Goal: Information Seeking & Learning: Learn about a topic

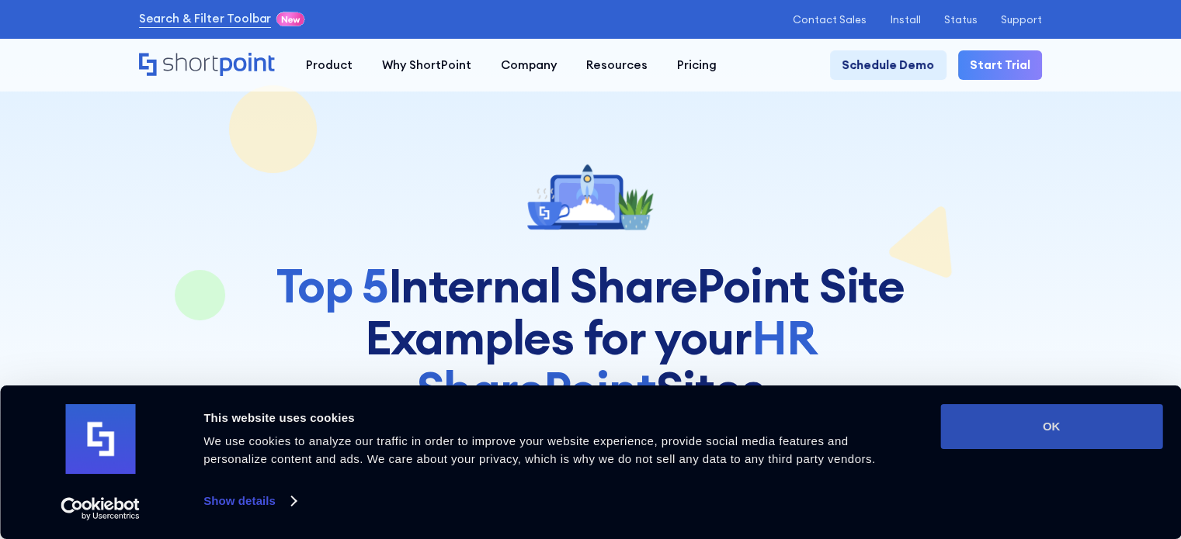
click at [1043, 438] on button "OK" at bounding box center [1051, 426] width 222 height 45
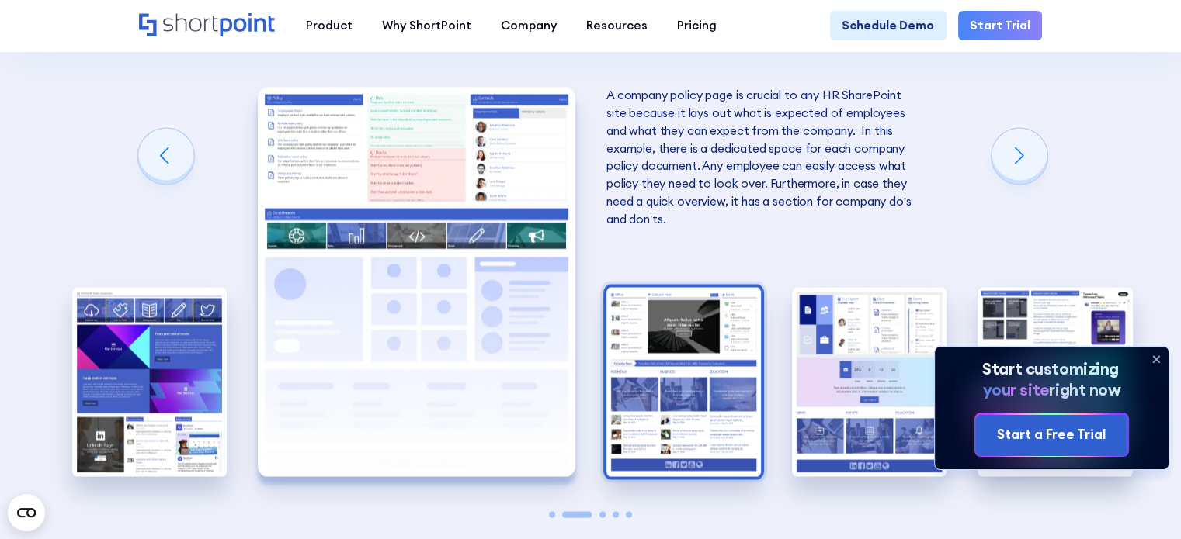
scroll to position [2717, 0]
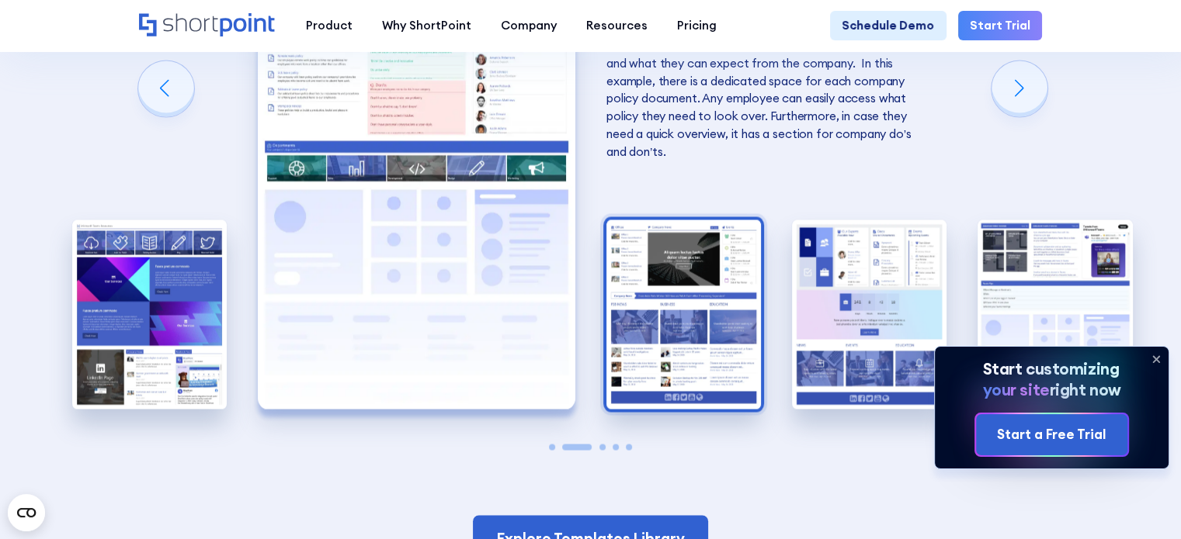
click at [737, 356] on img "3 / 5" at bounding box center [683, 315] width 154 height 190
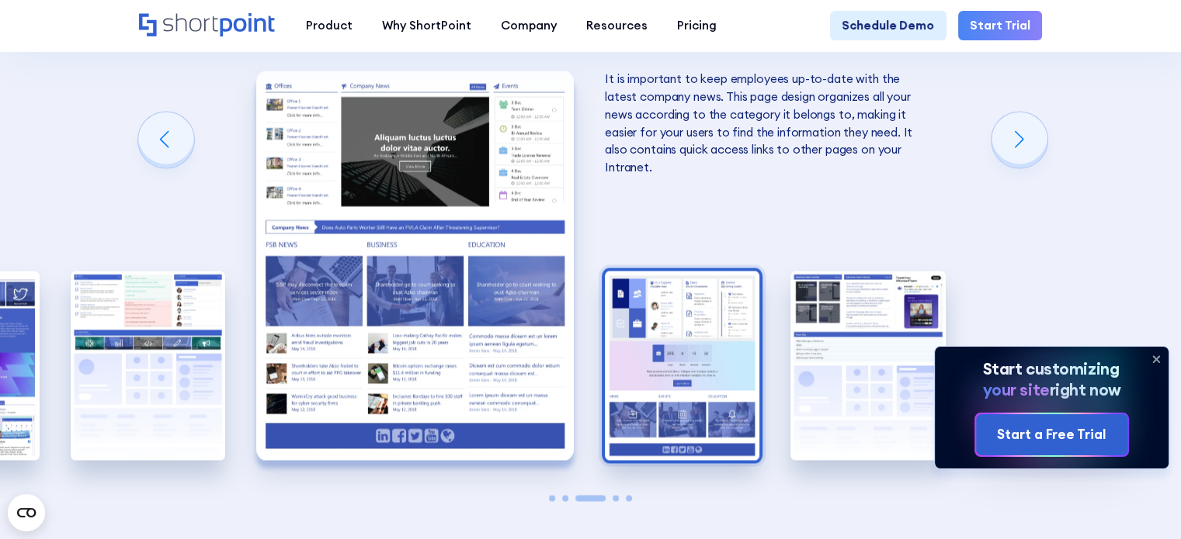
scroll to position [2639, 0]
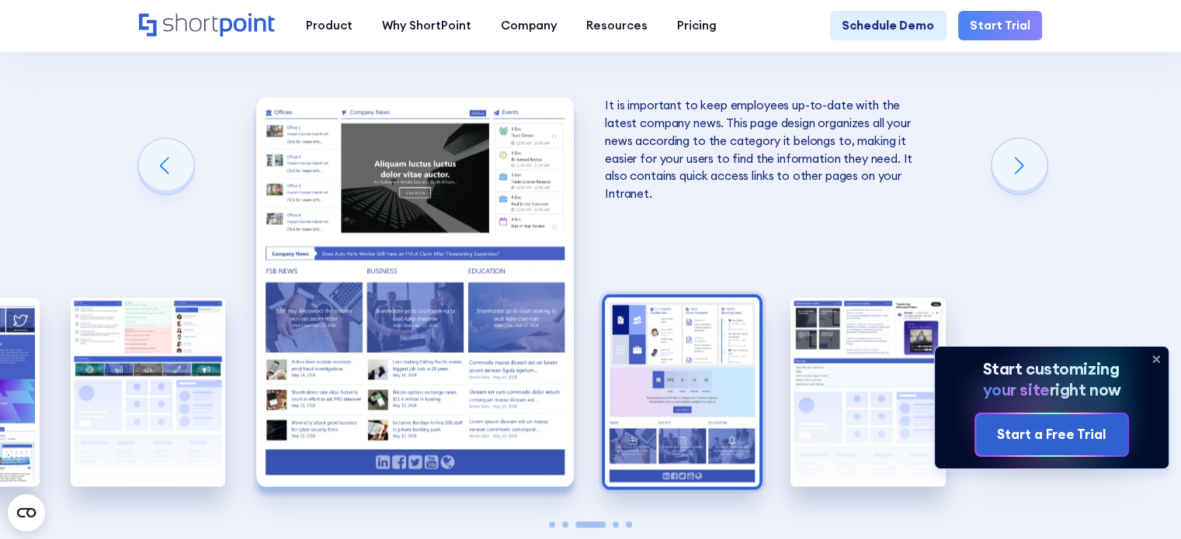
click at [736, 345] on img "4 / 5" at bounding box center [682, 392] width 154 height 190
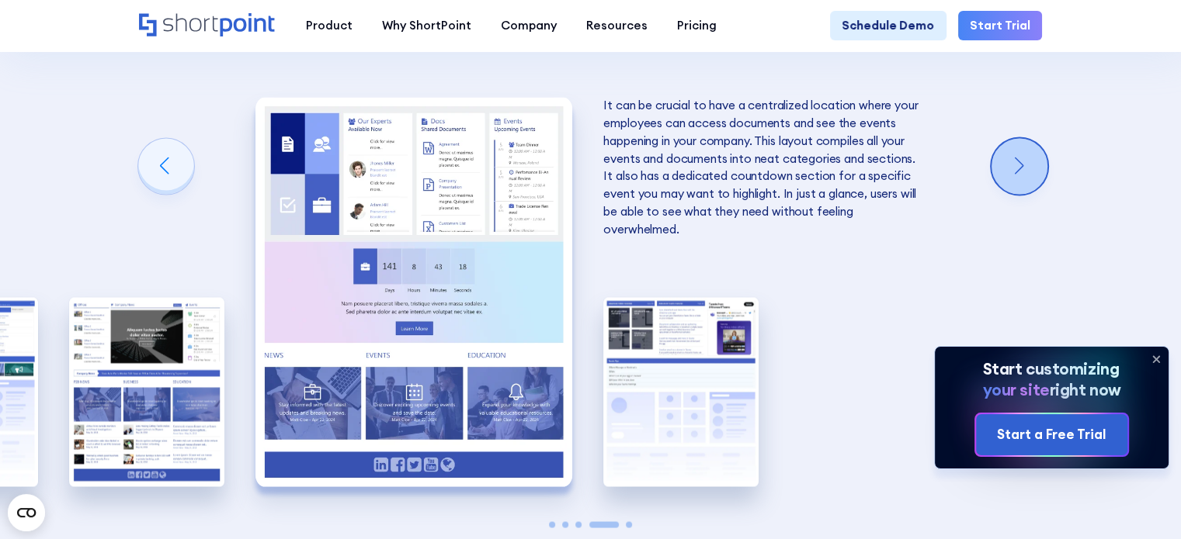
click at [1015, 185] on div "Next slide" at bounding box center [1019, 166] width 56 height 56
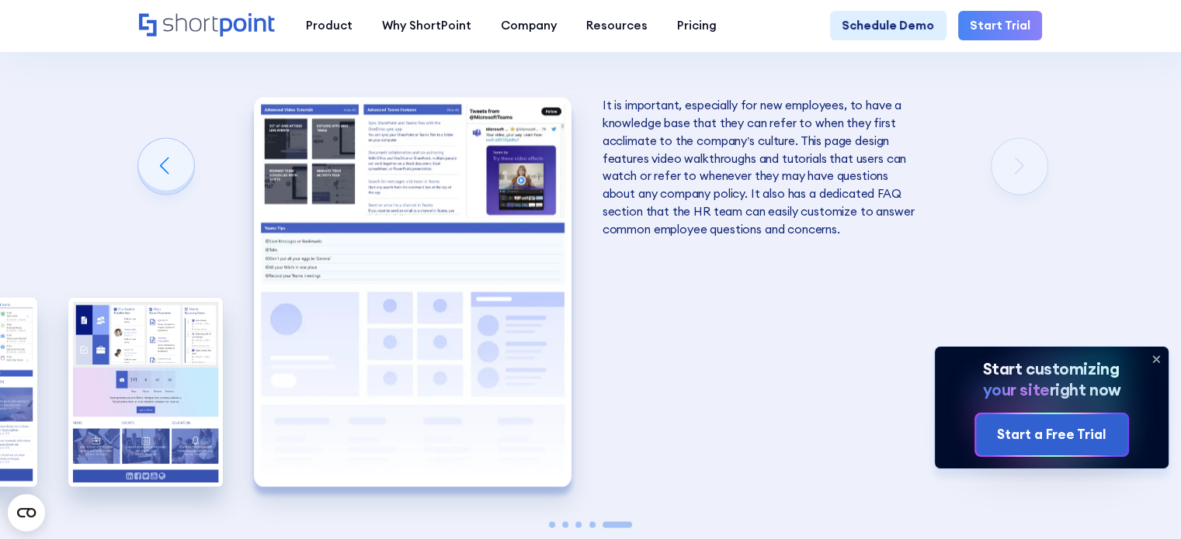
click at [1015, 186] on div "Creating an HR SharePoint site Now that you know what to consider when creating…" at bounding box center [590, 133] width 1181 height 1090
click at [1016, 189] on div "Creating an HR SharePoint site Now that you know what to consider when creating…" at bounding box center [590, 133] width 1181 height 1090
click at [171, 194] on div "Previous slide" at bounding box center [166, 166] width 56 height 56
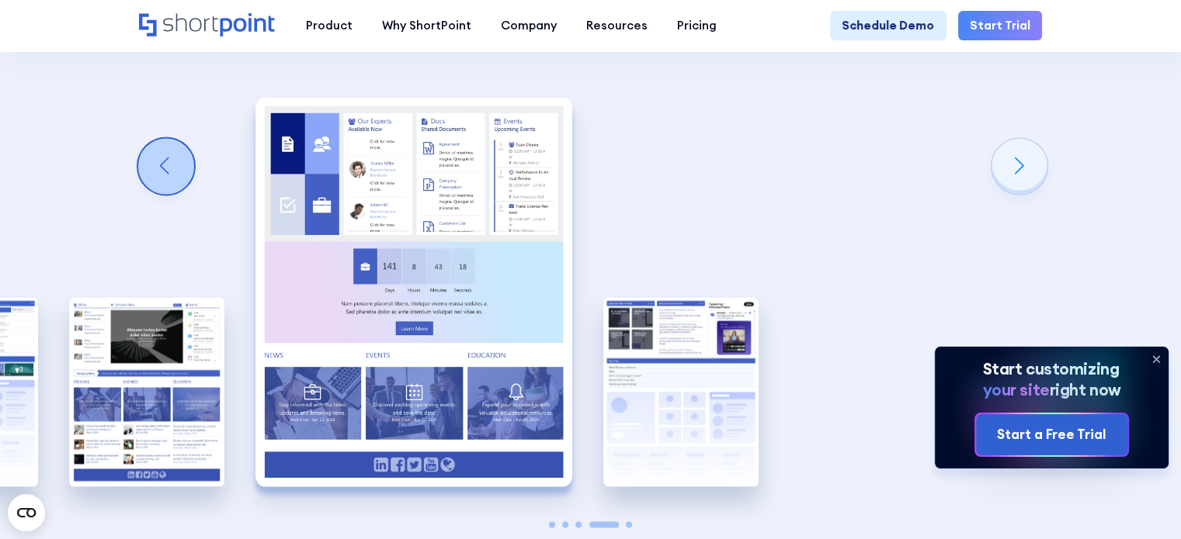
click at [170, 194] on div "Previous slide" at bounding box center [166, 166] width 56 height 56
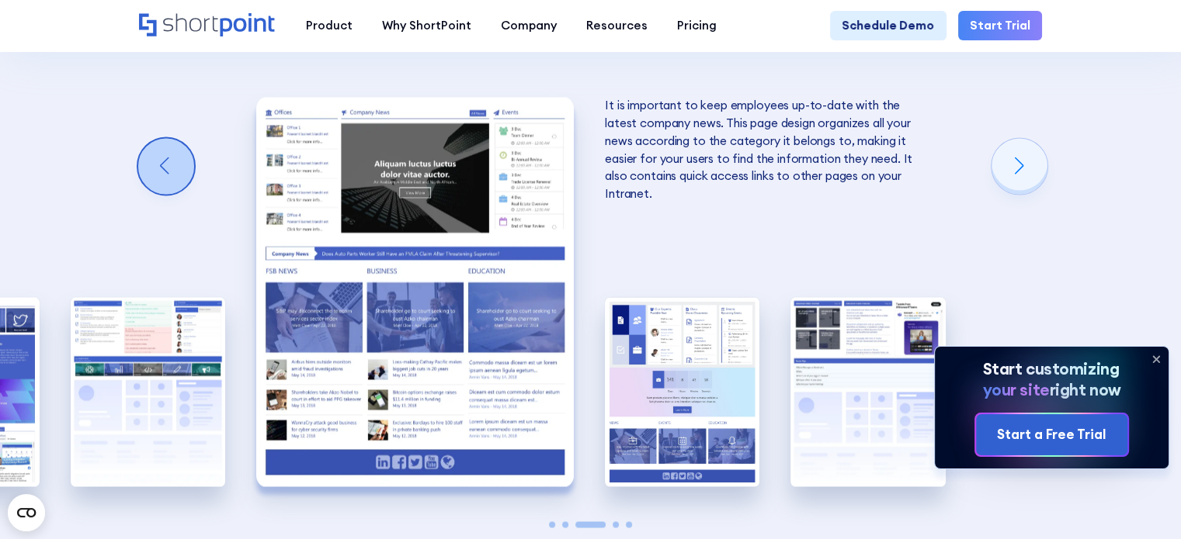
click at [169, 194] on div "Previous slide" at bounding box center [166, 166] width 56 height 56
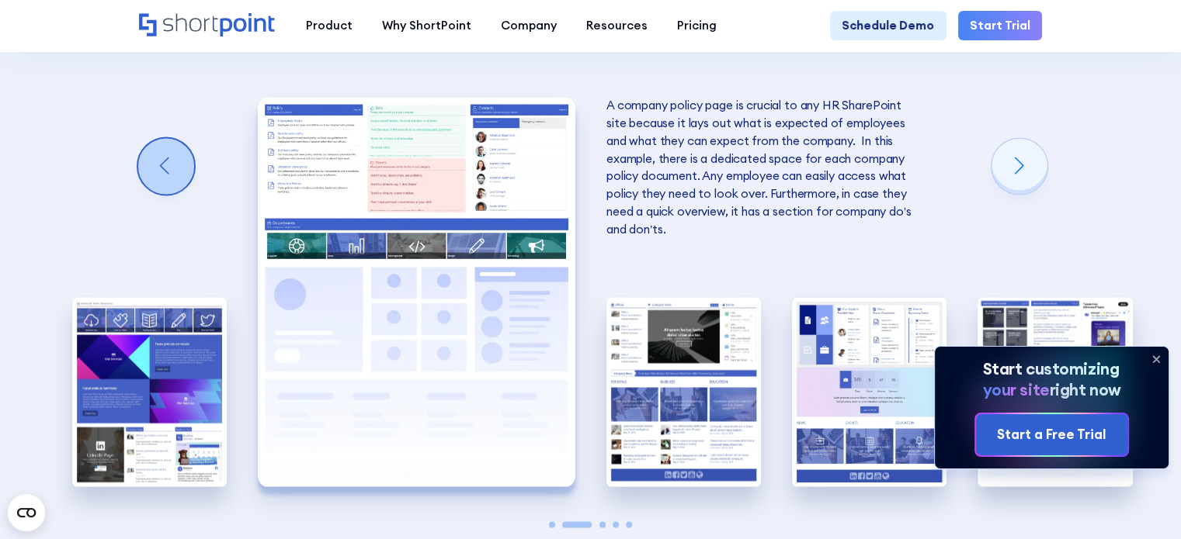
click at [169, 194] on div "Previous slide" at bounding box center [166, 166] width 56 height 56
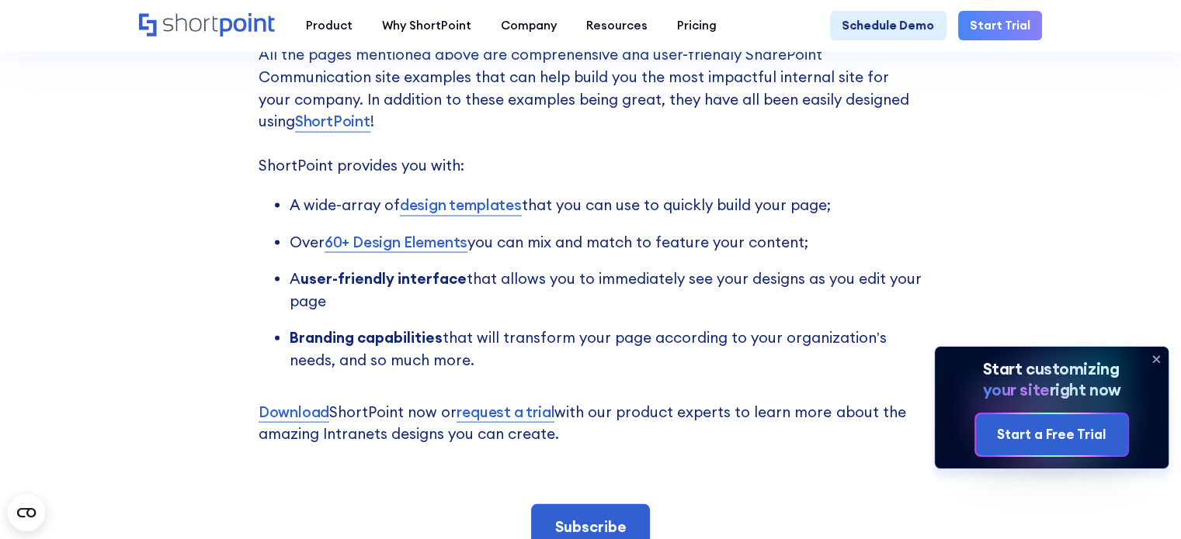
scroll to position [3493, 0]
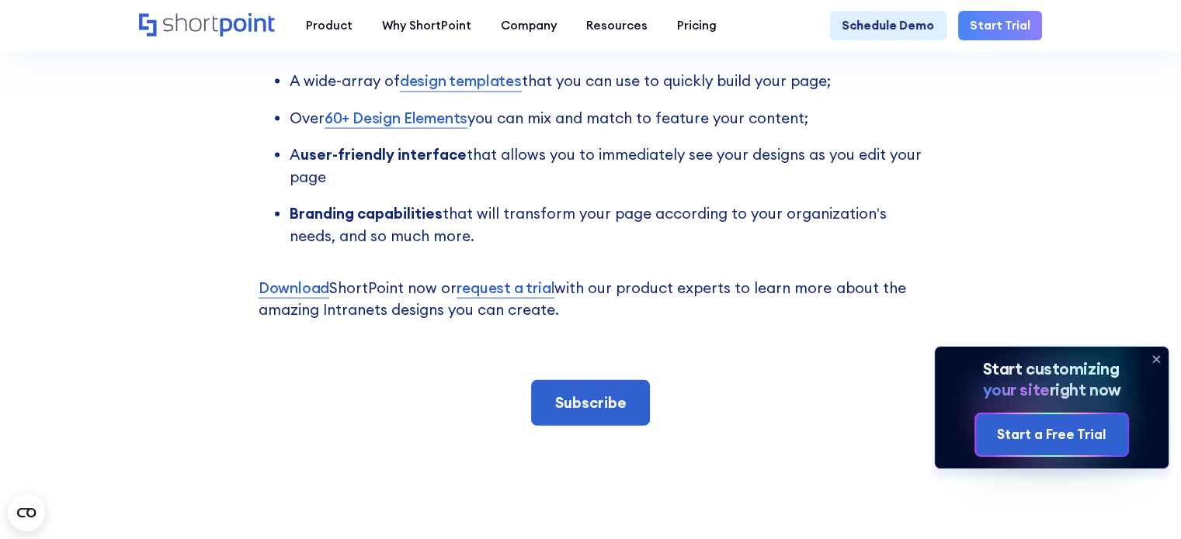
click at [447, 92] on link "design templates" at bounding box center [461, 81] width 122 height 23
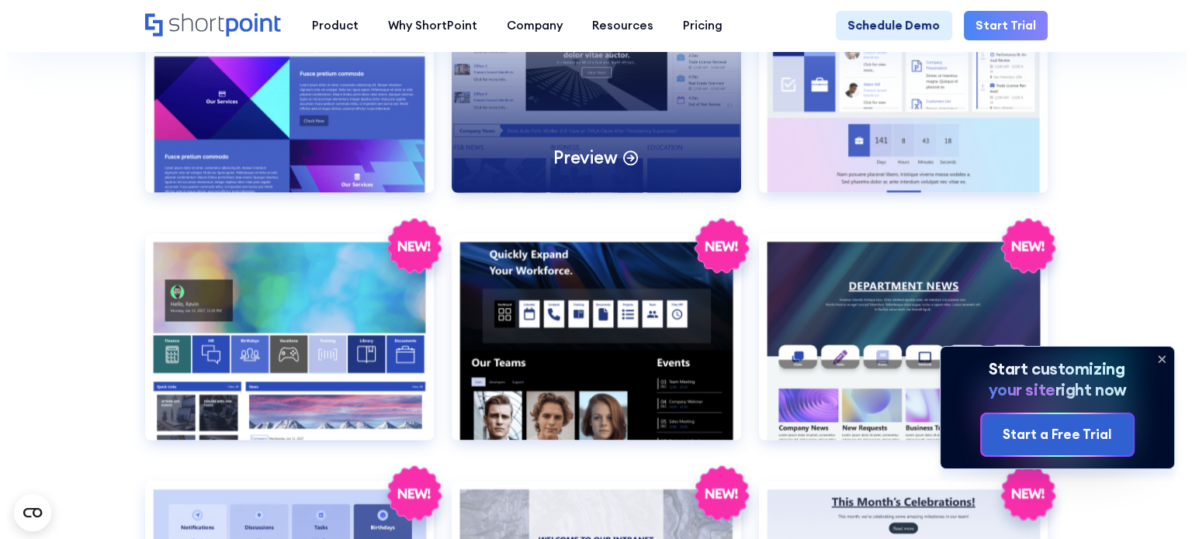
scroll to position [2251, 0]
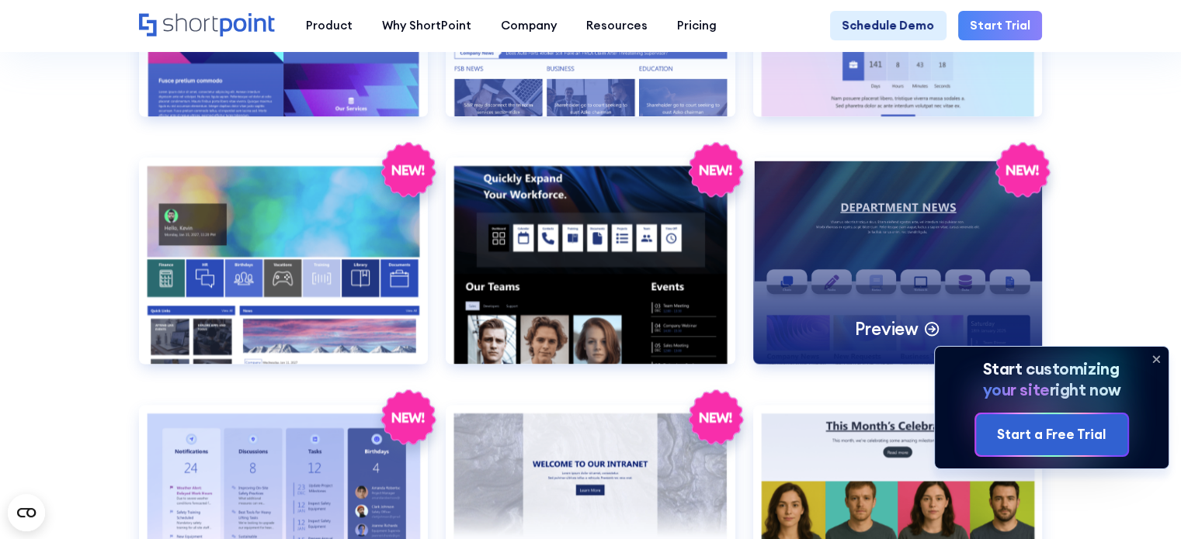
click at [815, 276] on div "Preview" at bounding box center [898, 261] width 290 height 206
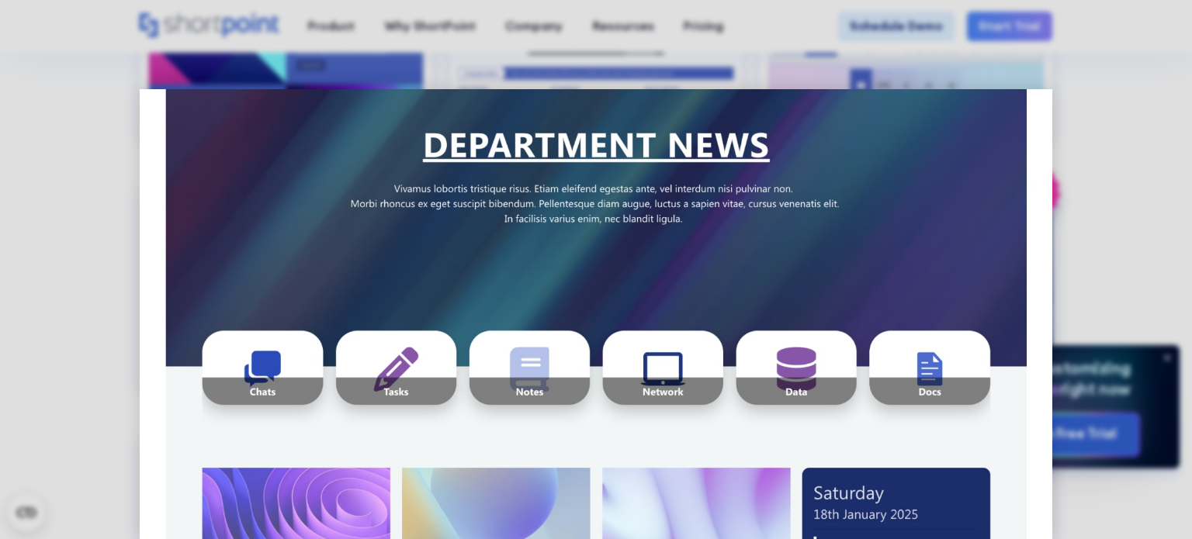
scroll to position [0, 0]
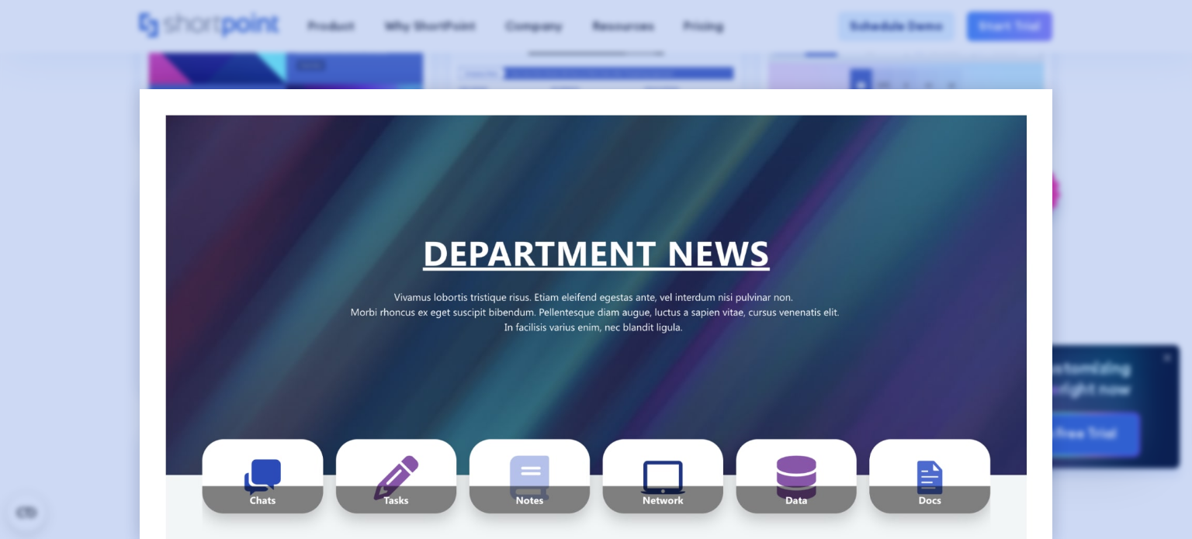
click at [1070, 251] on div at bounding box center [596, 269] width 1192 height 539
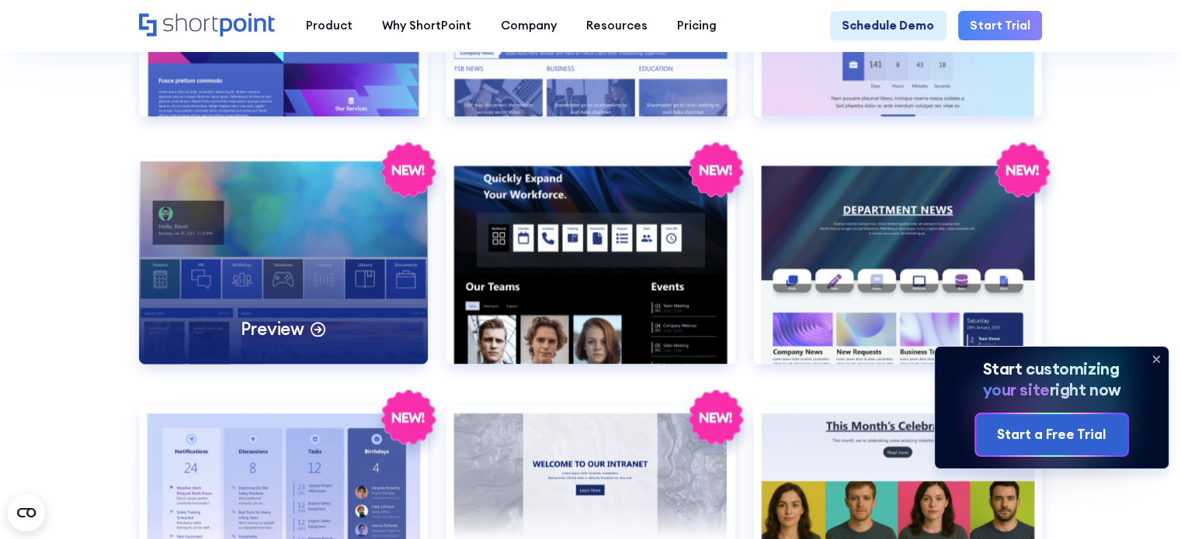
click at [356, 308] on div "Preview" at bounding box center [284, 261] width 290 height 206
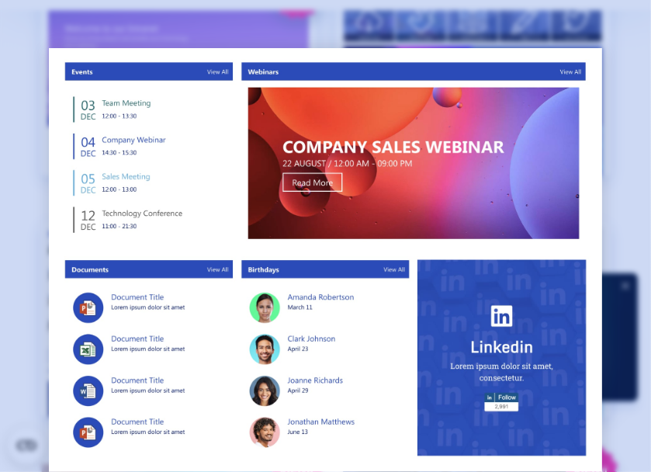
scroll to position [453, 0]
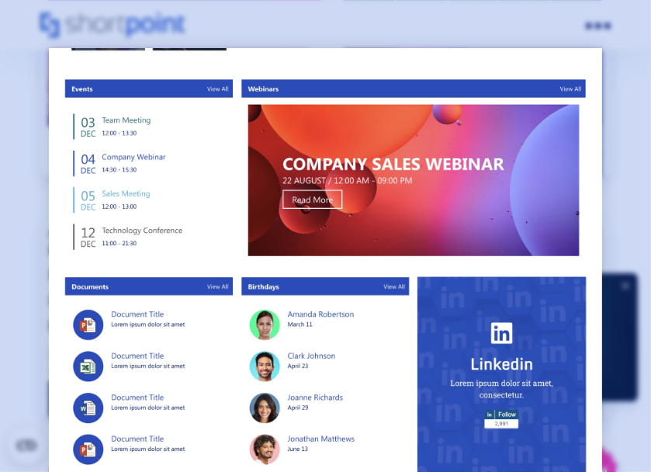
click at [624, 164] on div at bounding box center [325, 236] width 651 height 472
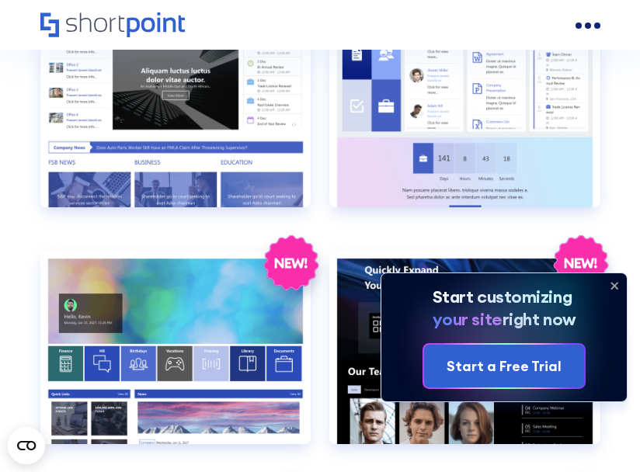
scroll to position [2411, 0]
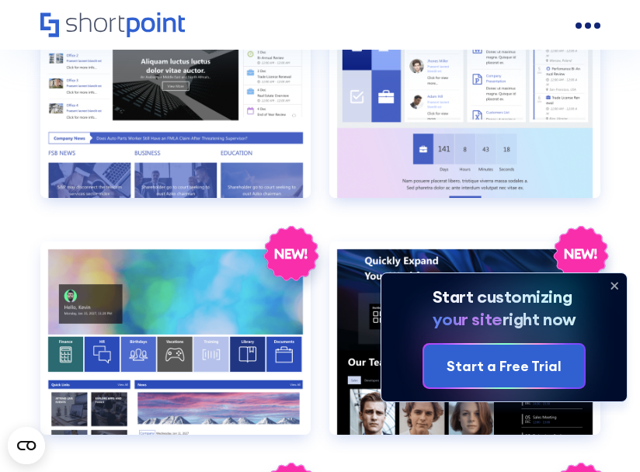
click at [615, 283] on icon at bounding box center [614, 285] width 25 height 25
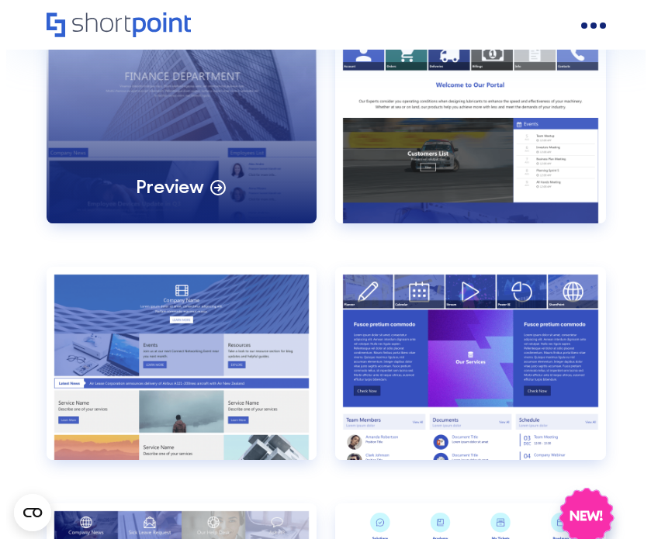
scroll to position [3340, 0]
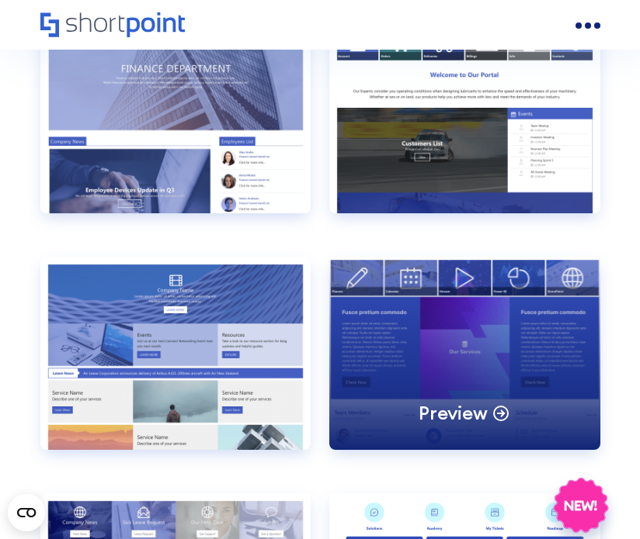
click at [522, 371] on div "Preview" at bounding box center [464, 353] width 271 height 193
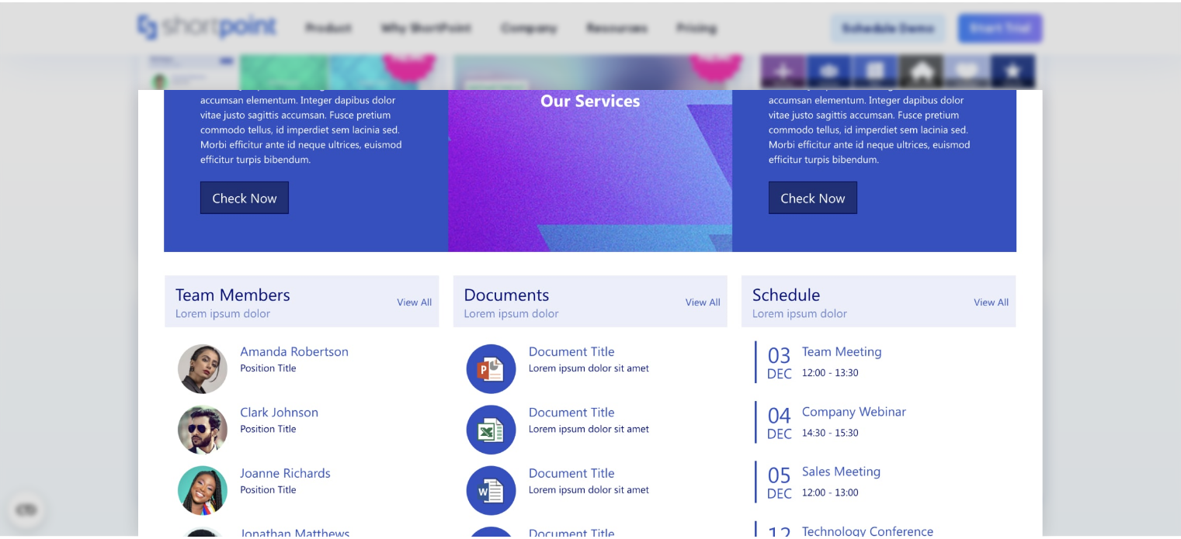
scroll to position [0, 0]
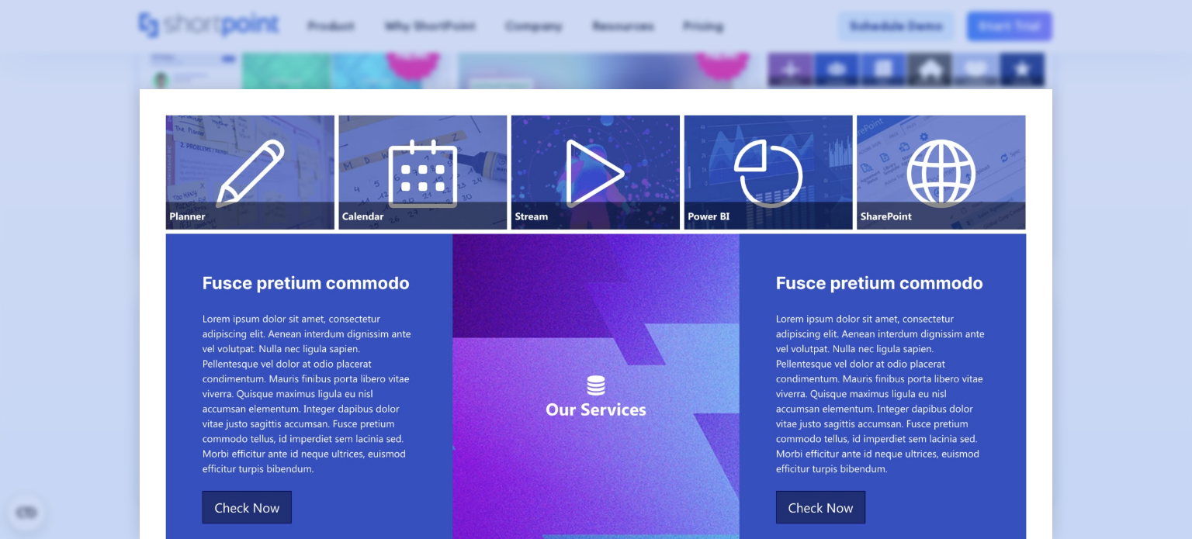
click at [1096, 239] on div at bounding box center [596, 269] width 1192 height 539
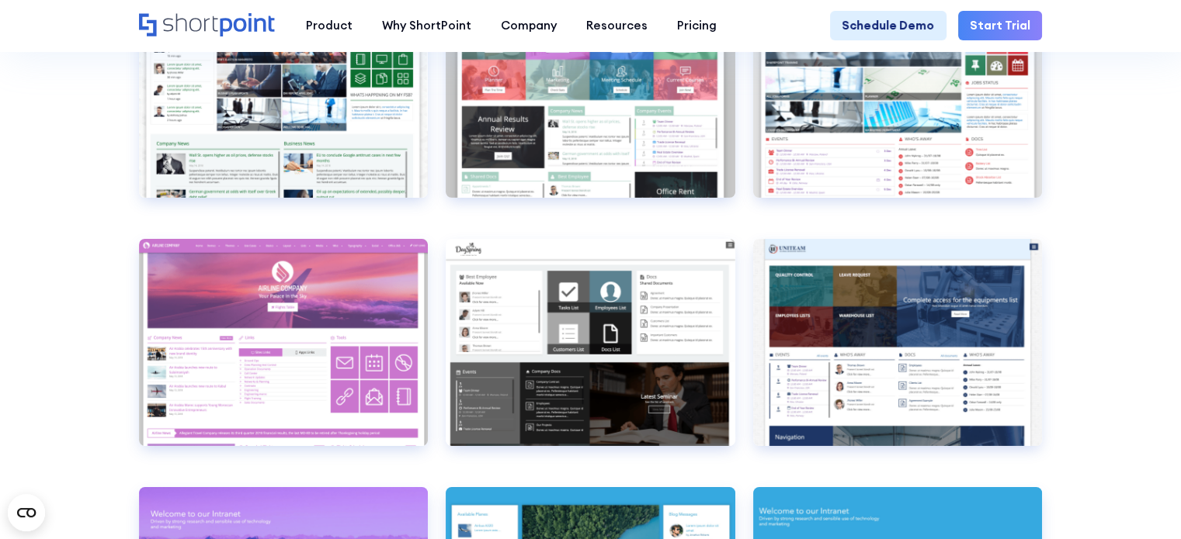
scroll to position [5176, 0]
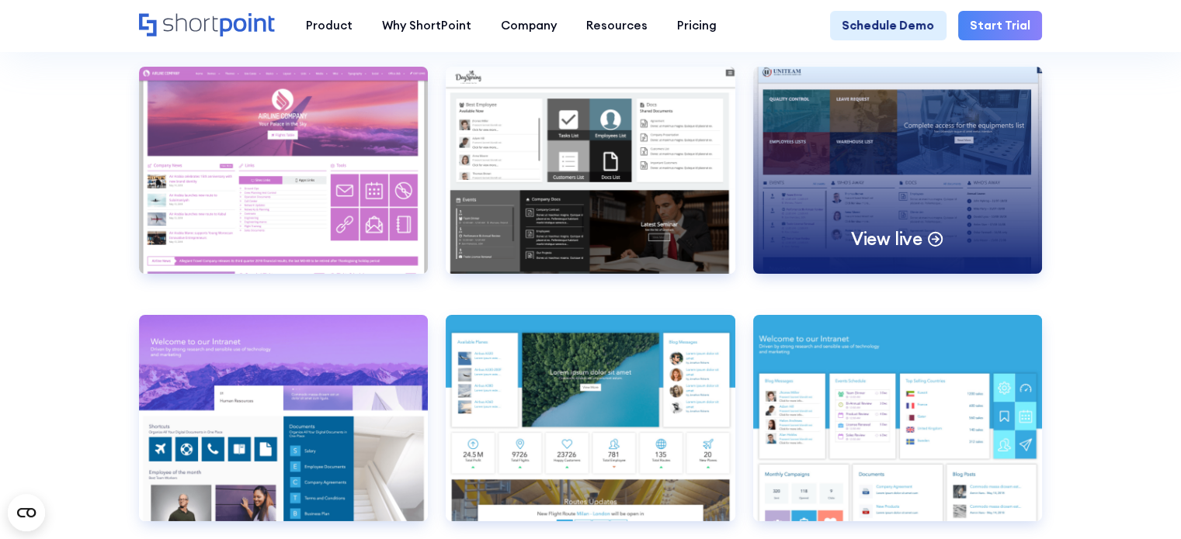
click at [966, 272] on div "View live" at bounding box center [898, 170] width 290 height 206
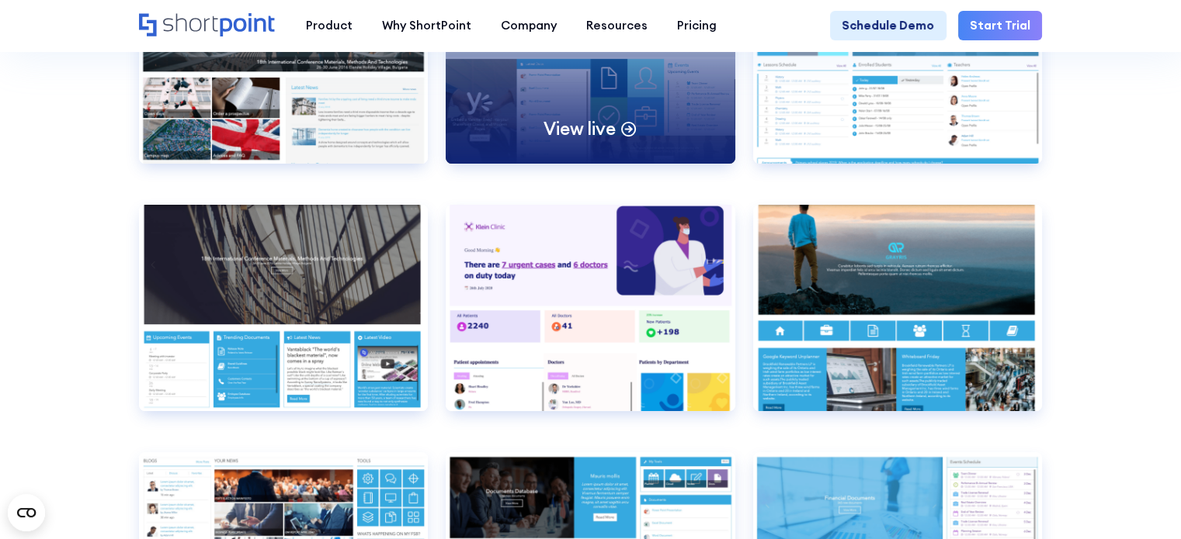
scroll to position [6263, 0]
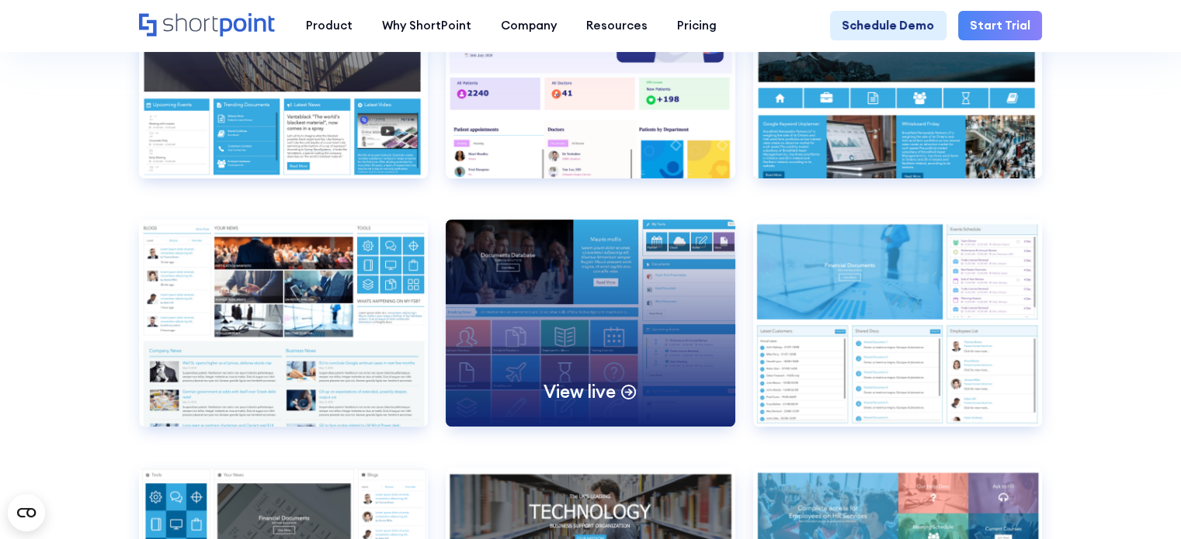
click at [637, 391] on div "View live" at bounding box center [591, 323] width 290 height 206
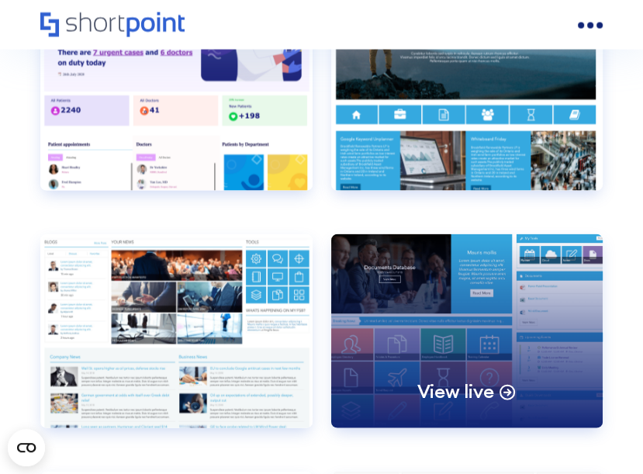
scroll to position [8309, 0]
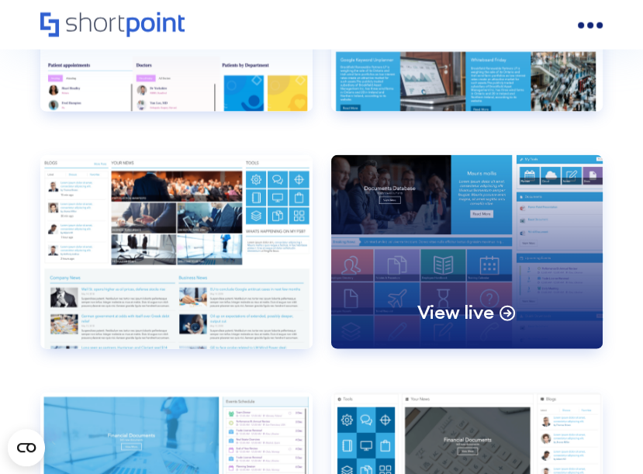
click at [354, 195] on div "View live" at bounding box center [467, 252] width 272 height 194
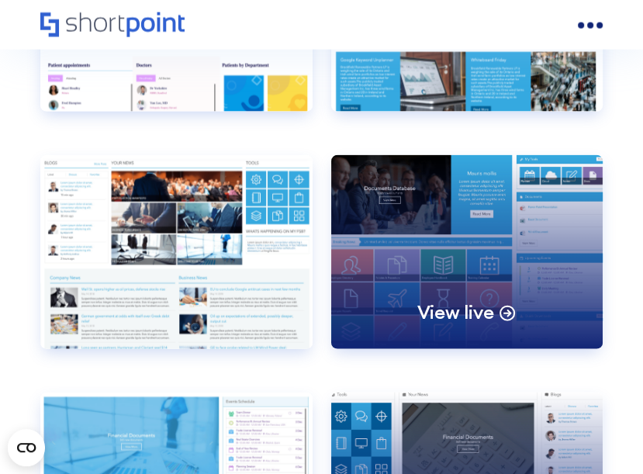
scroll to position [8697, 0]
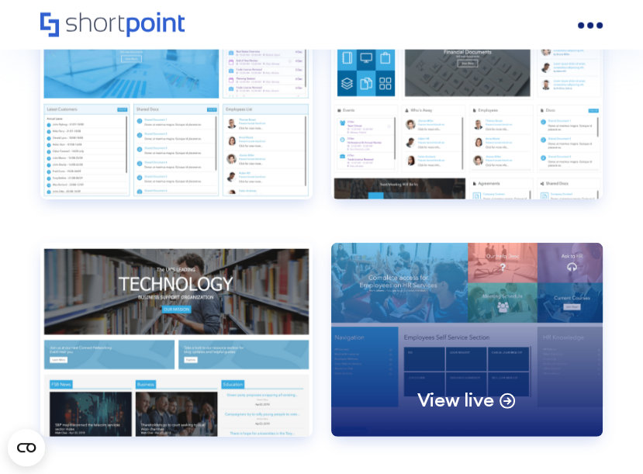
click at [528, 341] on div "View live" at bounding box center [467, 340] width 272 height 194
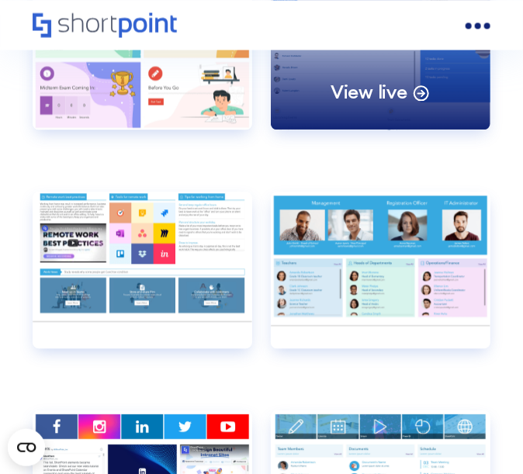
scroll to position [10154, 0]
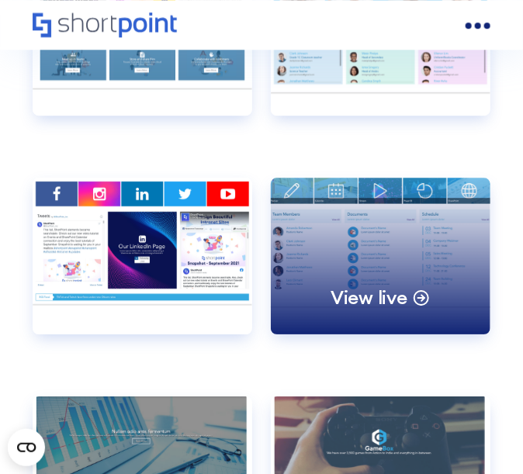
click at [406, 232] on div "View live" at bounding box center [381, 256] width 220 height 157
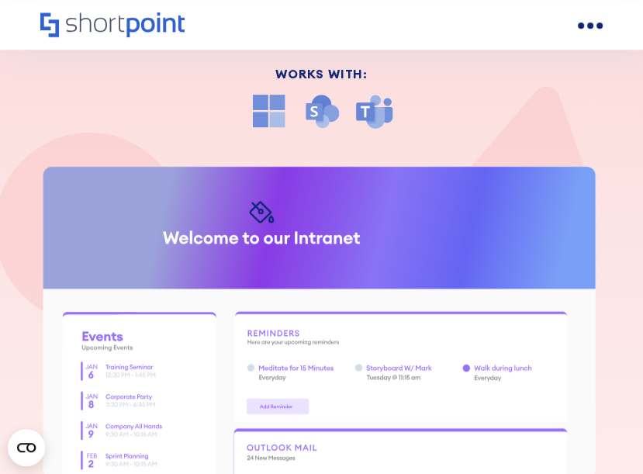
scroll to position [388, 0]
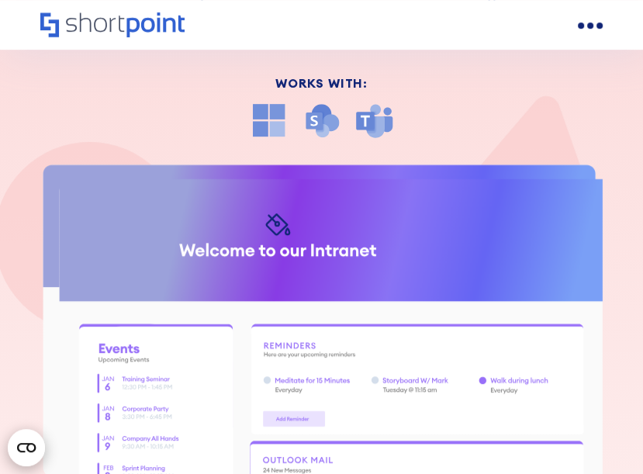
click at [26, 449] on icon "Open CMP widget" at bounding box center [26, 447] width 19 height 9
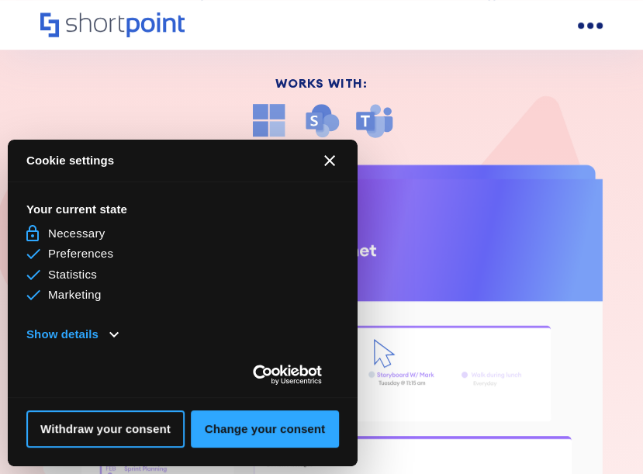
click at [325, 163] on icon "Close CMP widget" at bounding box center [329, 160] width 11 height 11
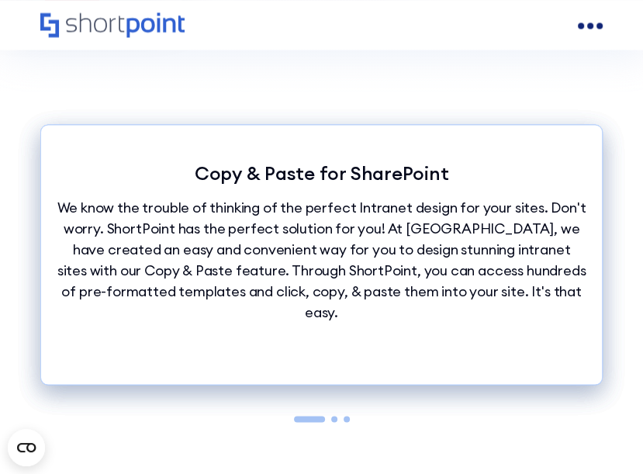
scroll to position [1397, 0]
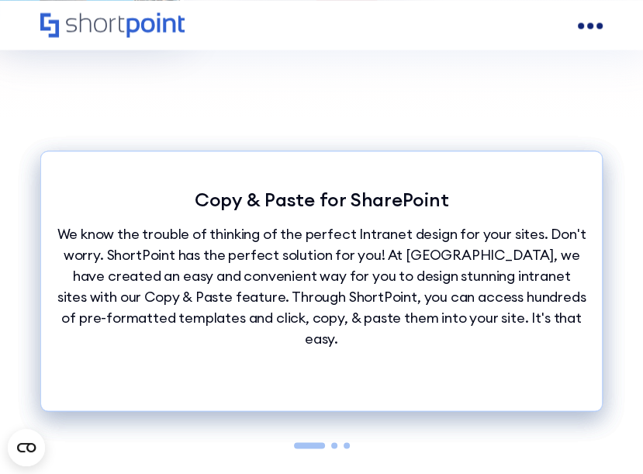
drag, startPoint x: 317, startPoint y: 1, endPoint x: 397, endPoint y: 125, distance: 147.7
click at [397, 125] on div "Copy & Paste for SharePoint We know the trouble of thinking of the perfect Intr…" at bounding box center [321, 284] width 563 height 329
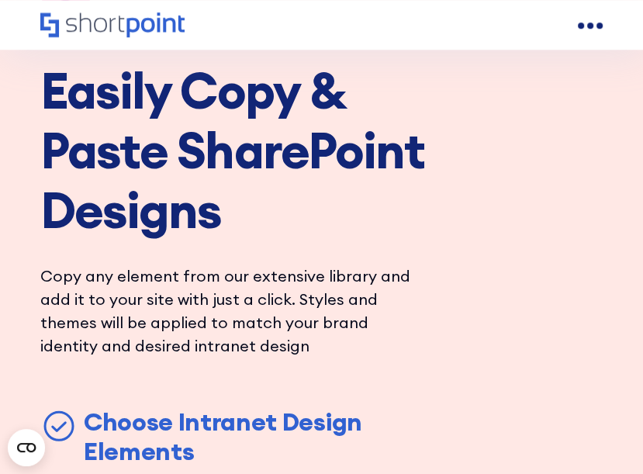
scroll to position [4114, 0]
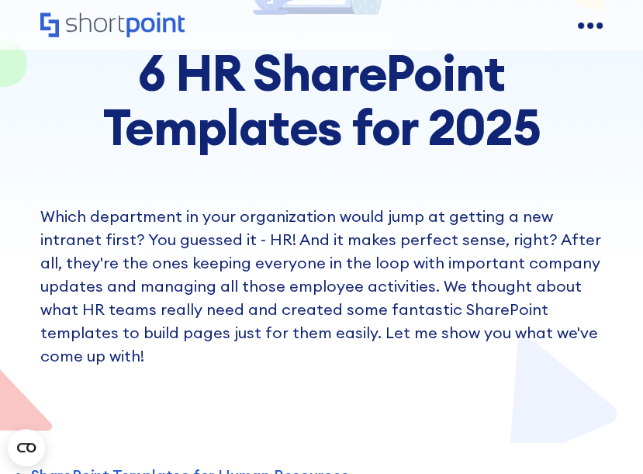
scroll to position [310, 0]
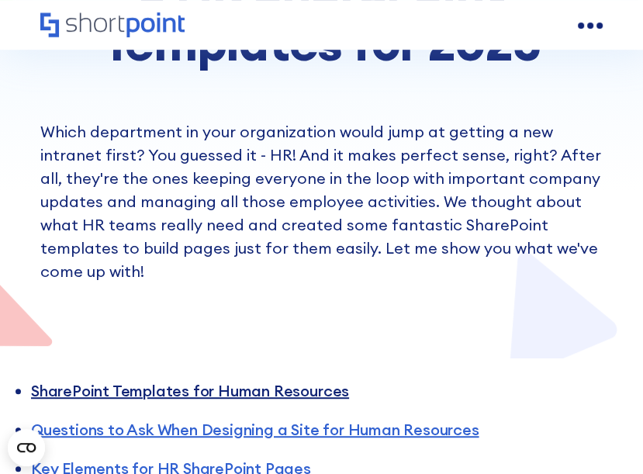
click at [269, 381] on link "SharePoint Templates for Human Resources" at bounding box center [190, 390] width 318 height 19
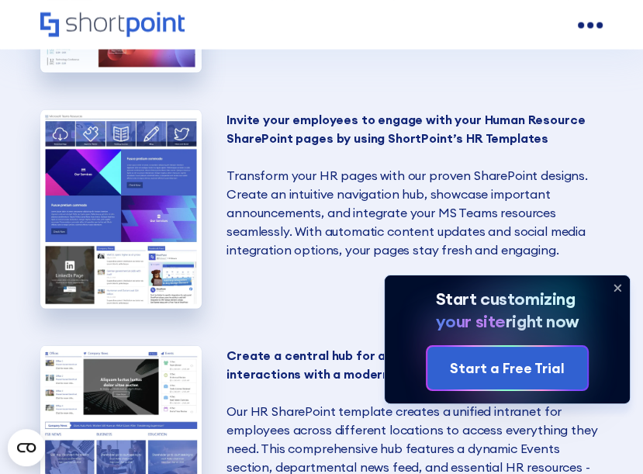
scroll to position [1895, 0]
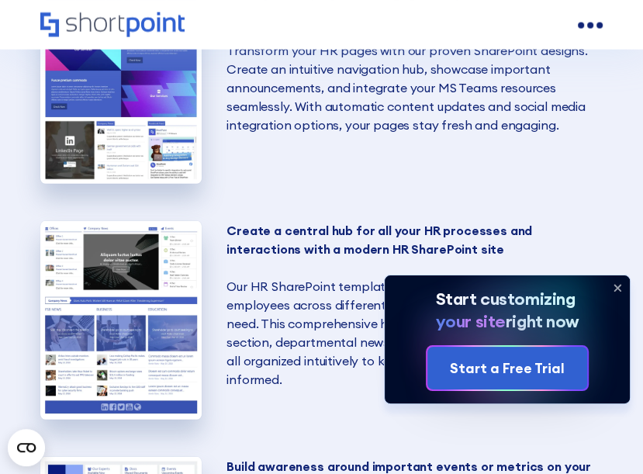
click at [628, 291] on icon at bounding box center [617, 288] width 25 height 25
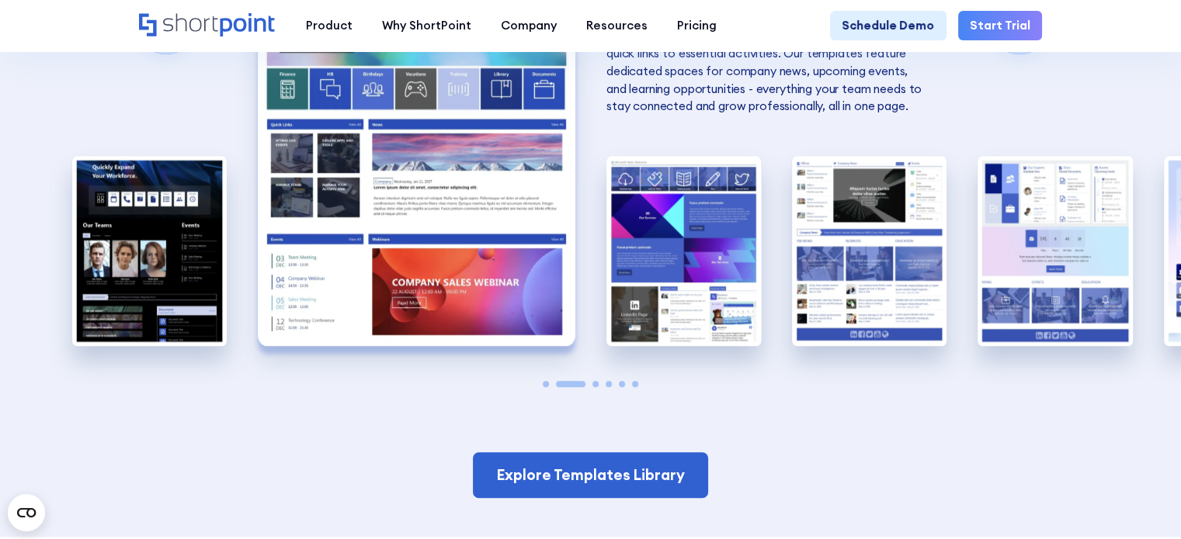
scroll to position [1320, 0]
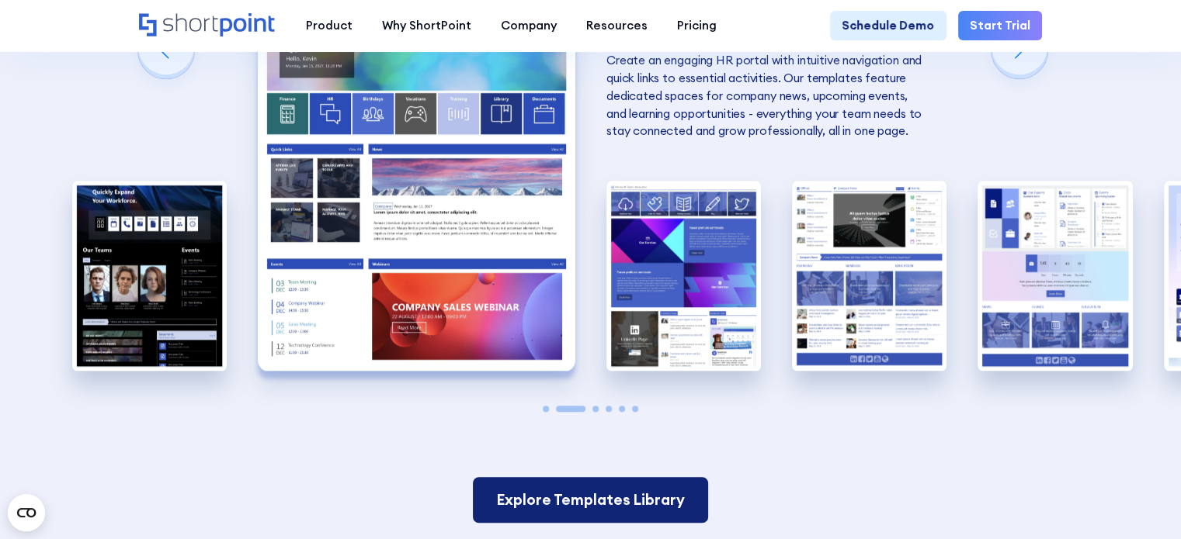
click at [591, 473] on link "Explore Templates Library" at bounding box center [590, 500] width 235 height 46
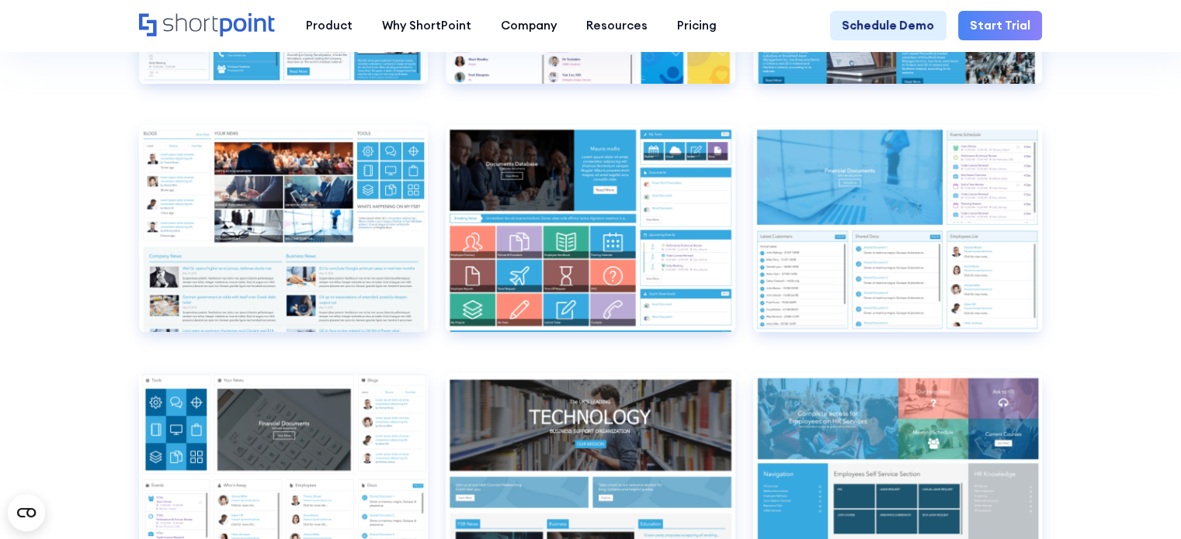
scroll to position [6263, 0]
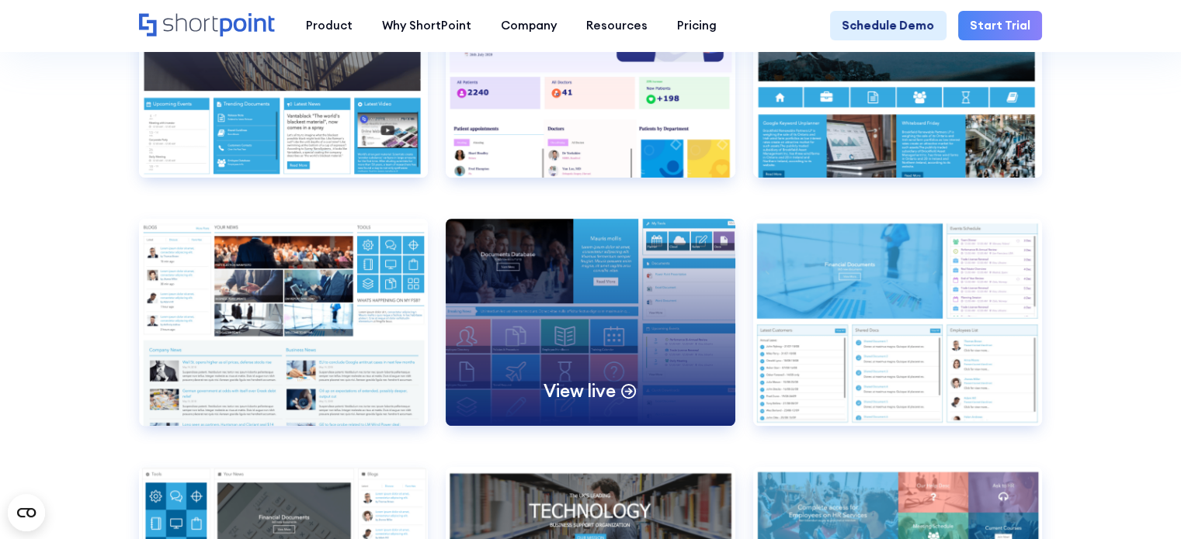
click at [587, 369] on div "View live" at bounding box center [591, 322] width 290 height 206
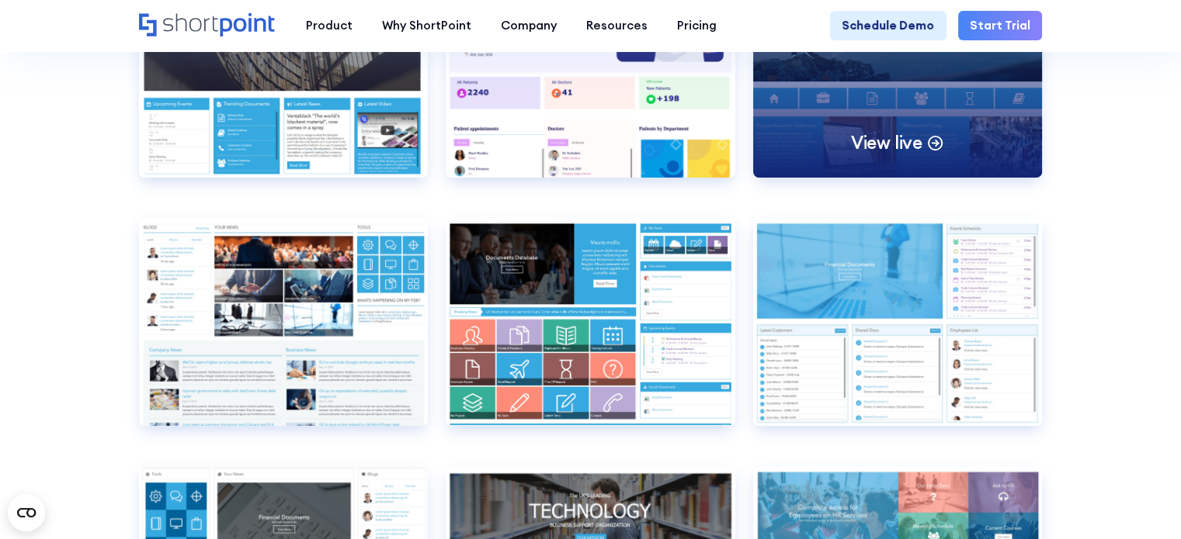
click at [950, 147] on div "View live" at bounding box center [898, 74] width 290 height 206
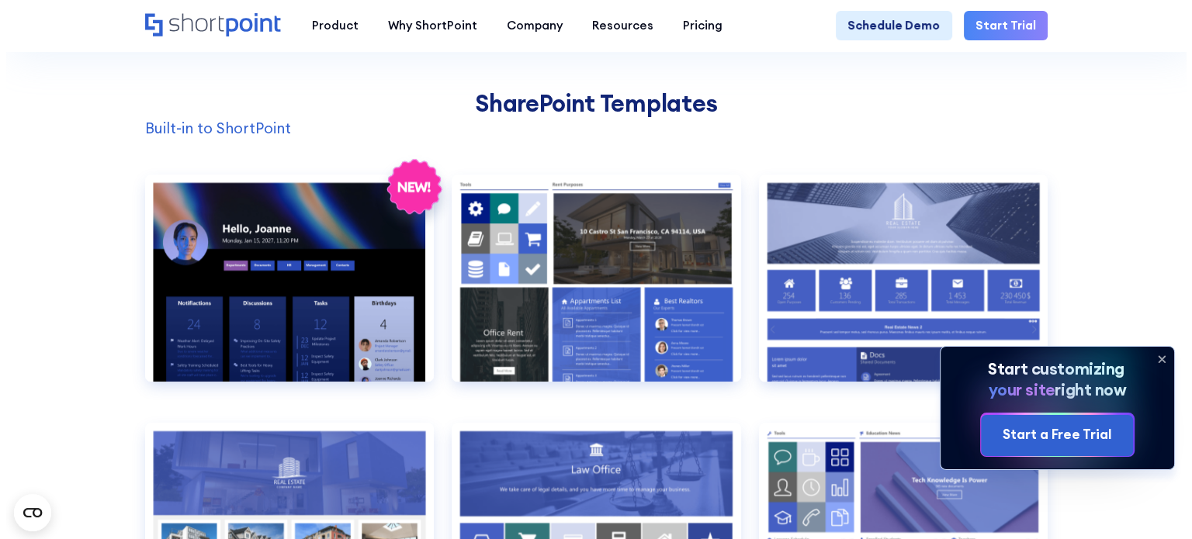
scroll to position [1552, 0]
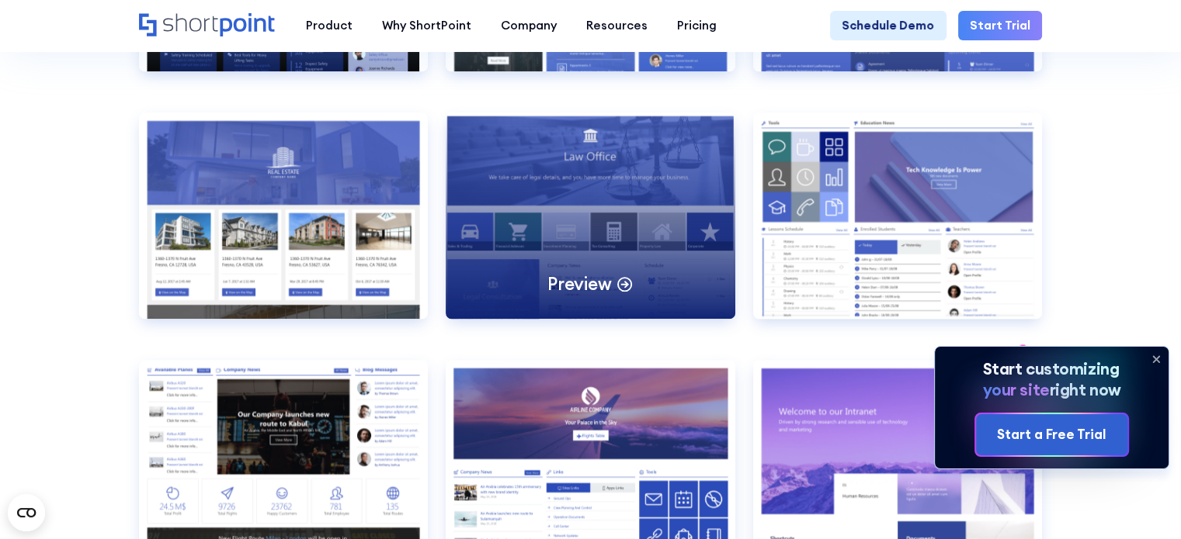
click at [559, 276] on div "Preview" at bounding box center [591, 216] width 290 height 206
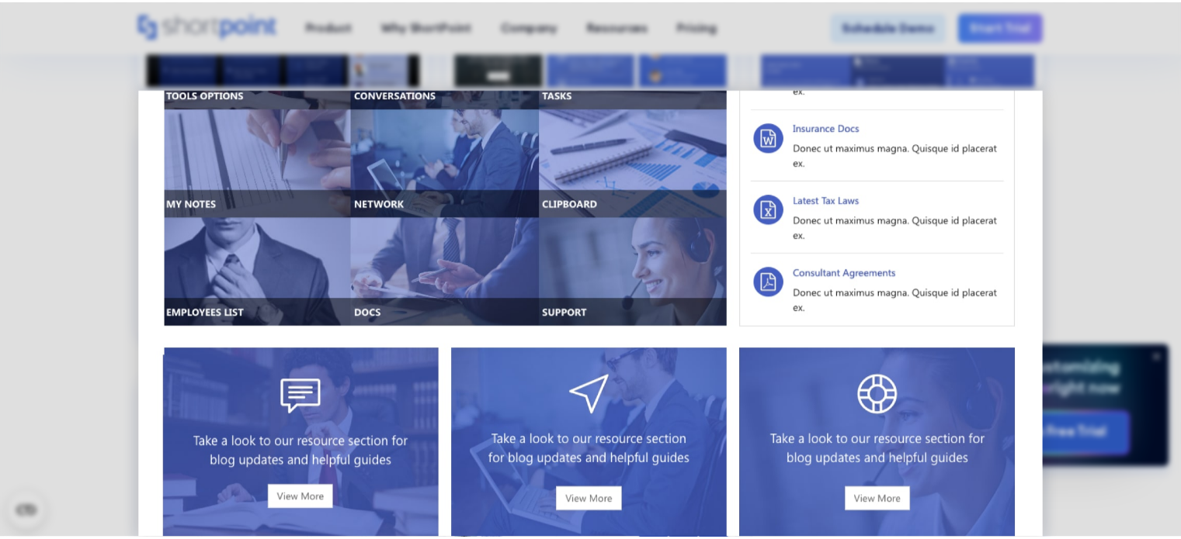
scroll to position [867, 0]
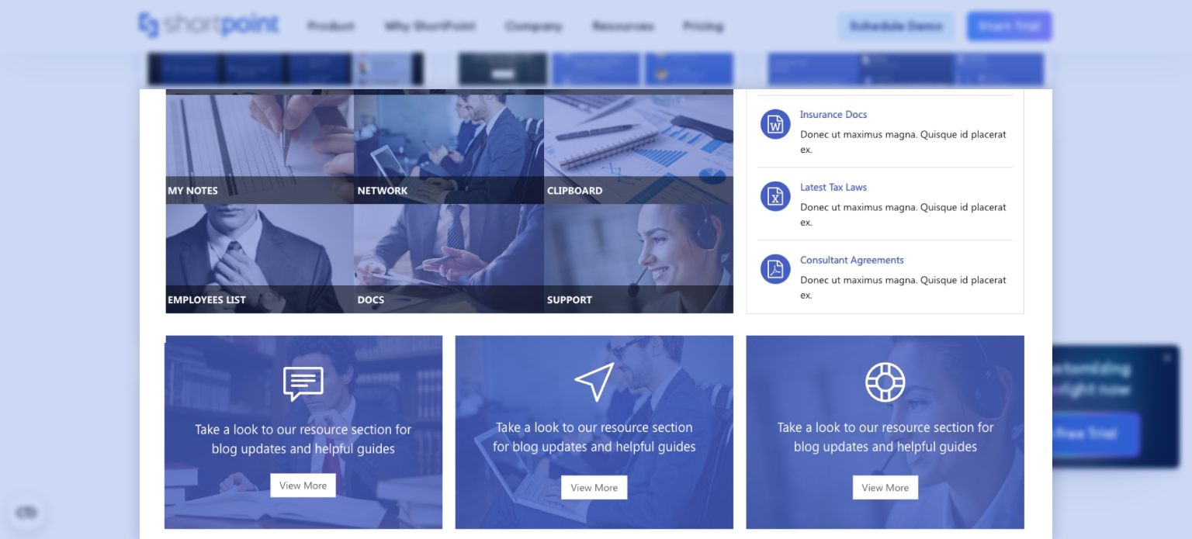
click at [1088, 103] on div at bounding box center [596, 269] width 1192 height 539
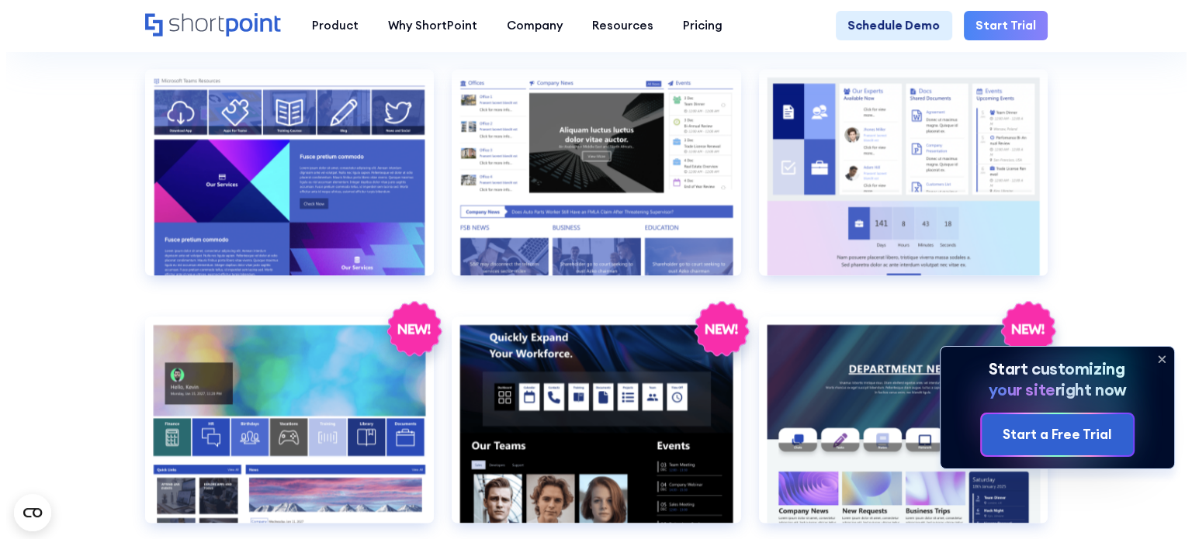
scroll to position [2096, 0]
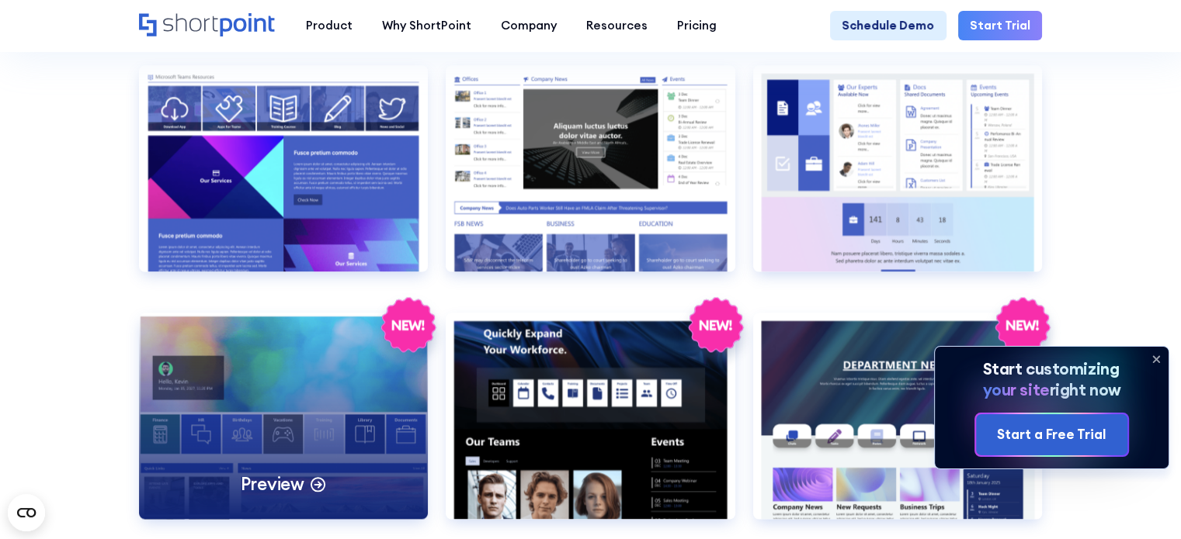
click at [326, 432] on div "Preview" at bounding box center [284, 416] width 290 height 206
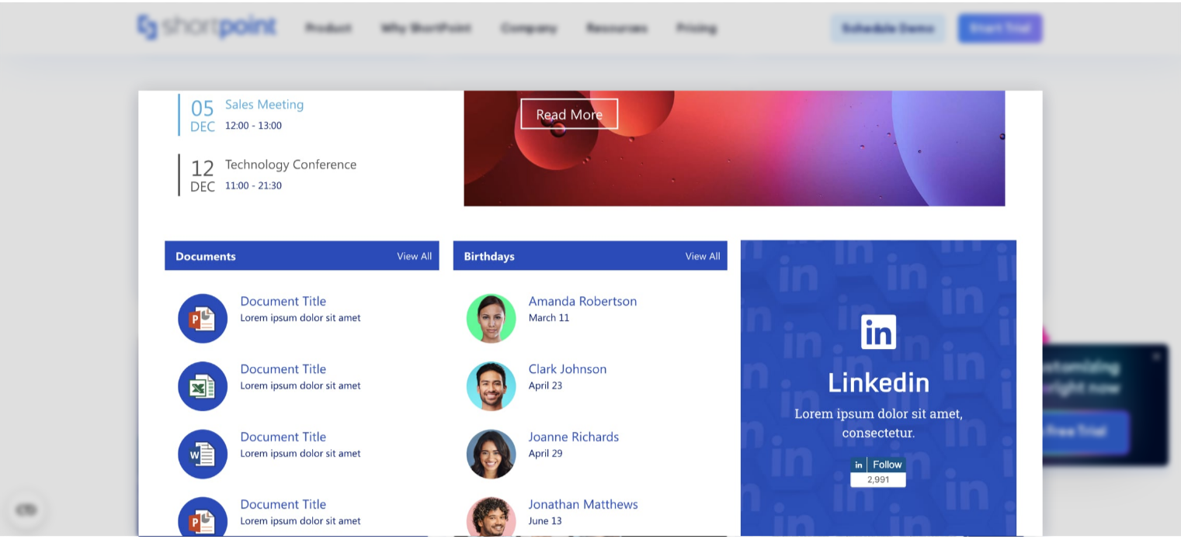
scroll to position [1005, 0]
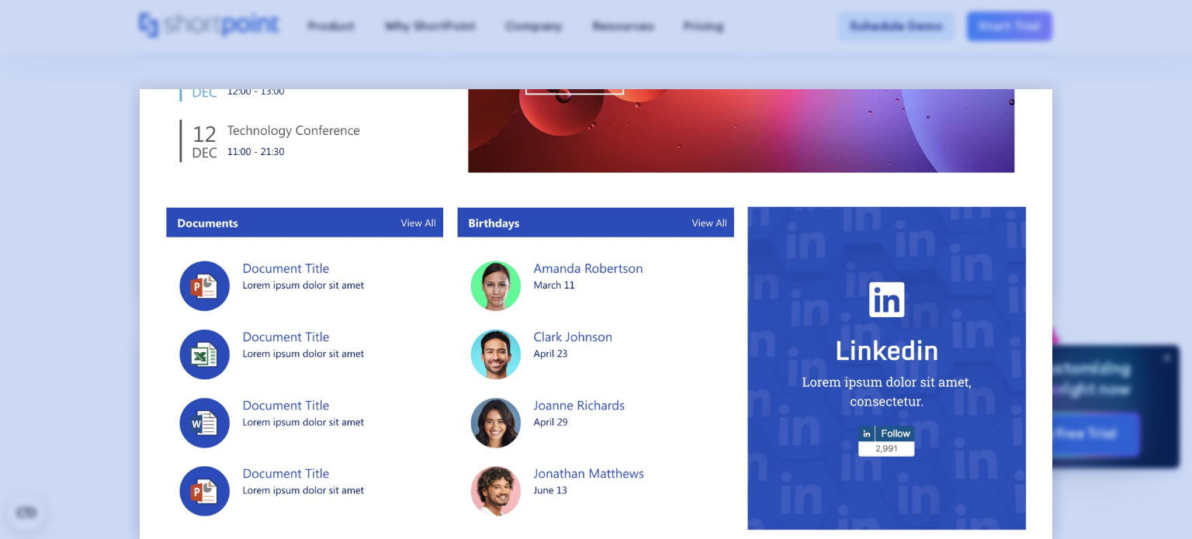
click at [1118, 219] on div at bounding box center [596, 269] width 1192 height 539
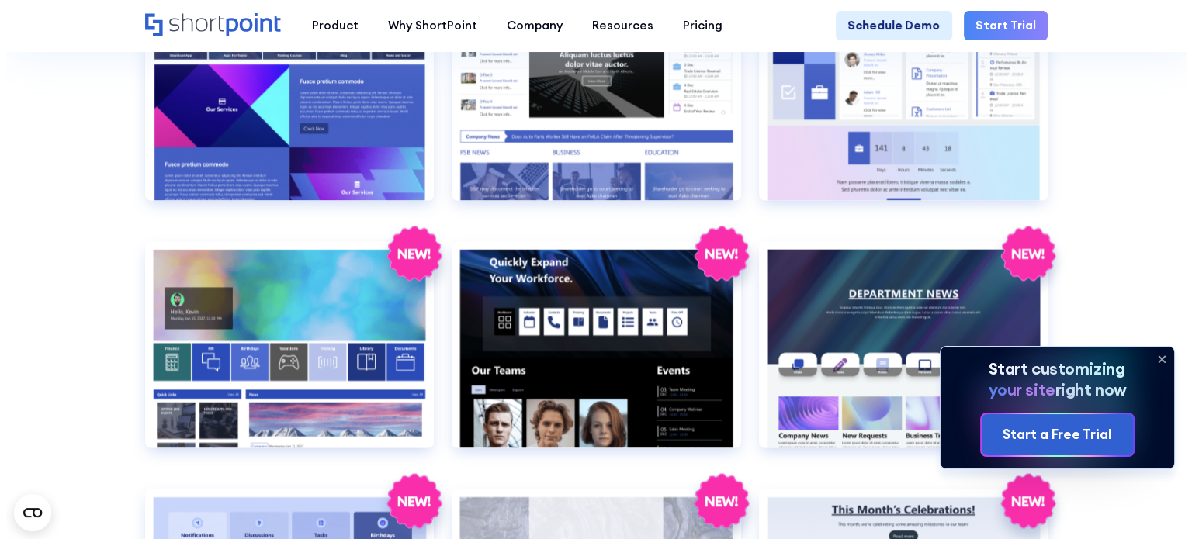
scroll to position [2251, 0]
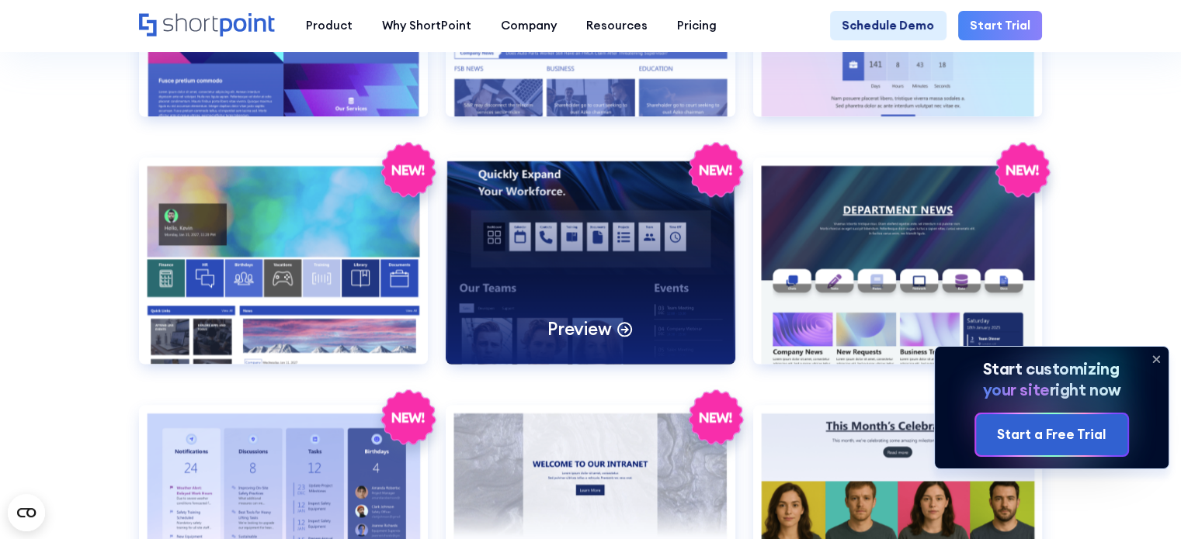
click at [683, 272] on div "Preview" at bounding box center [591, 261] width 290 height 206
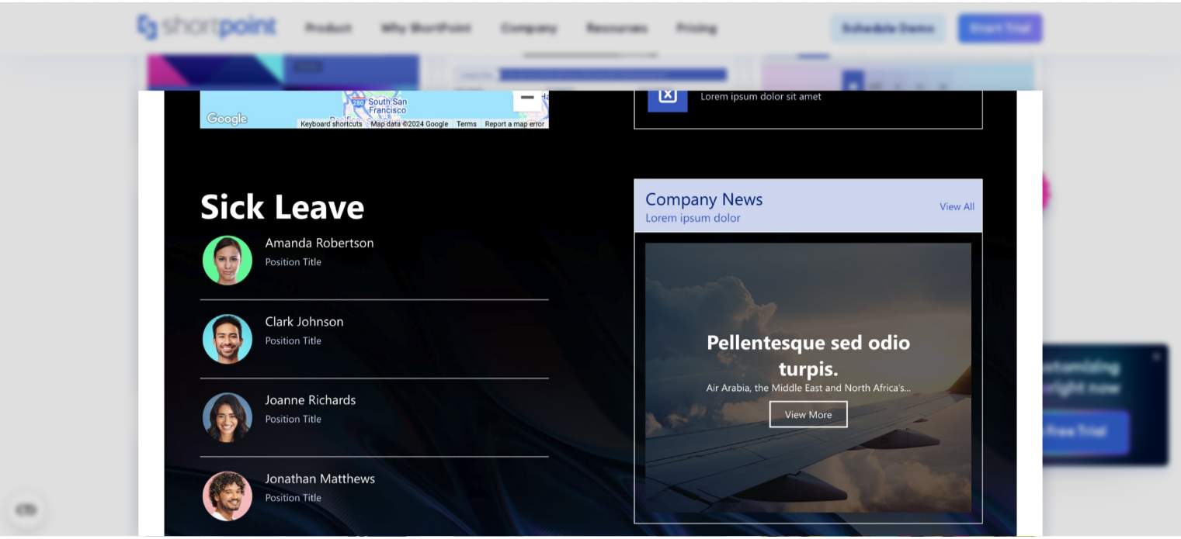
scroll to position [1313, 0]
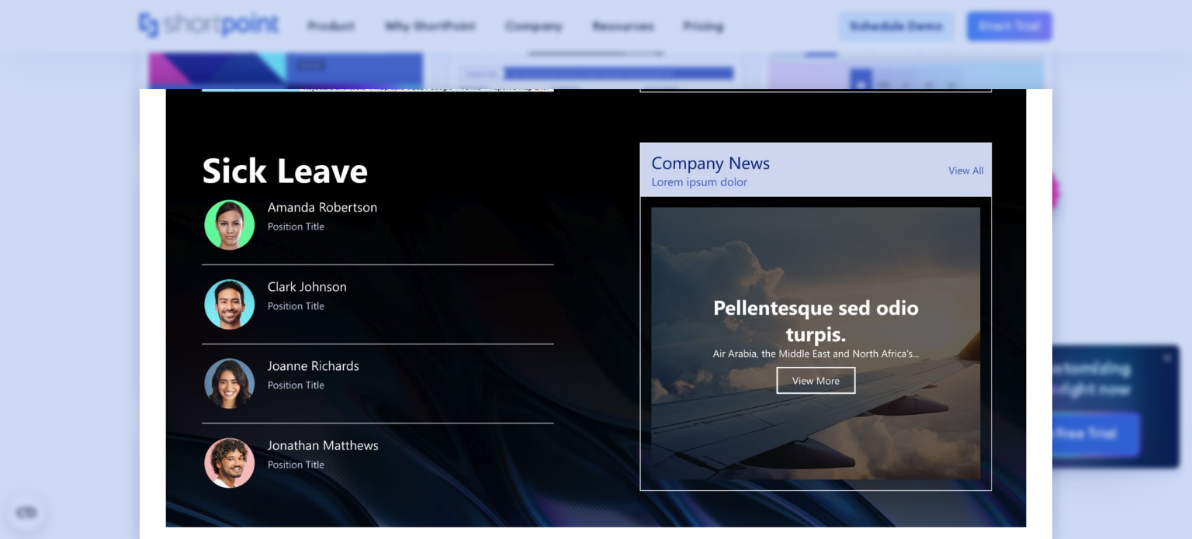
click at [1119, 256] on div at bounding box center [596, 269] width 1192 height 539
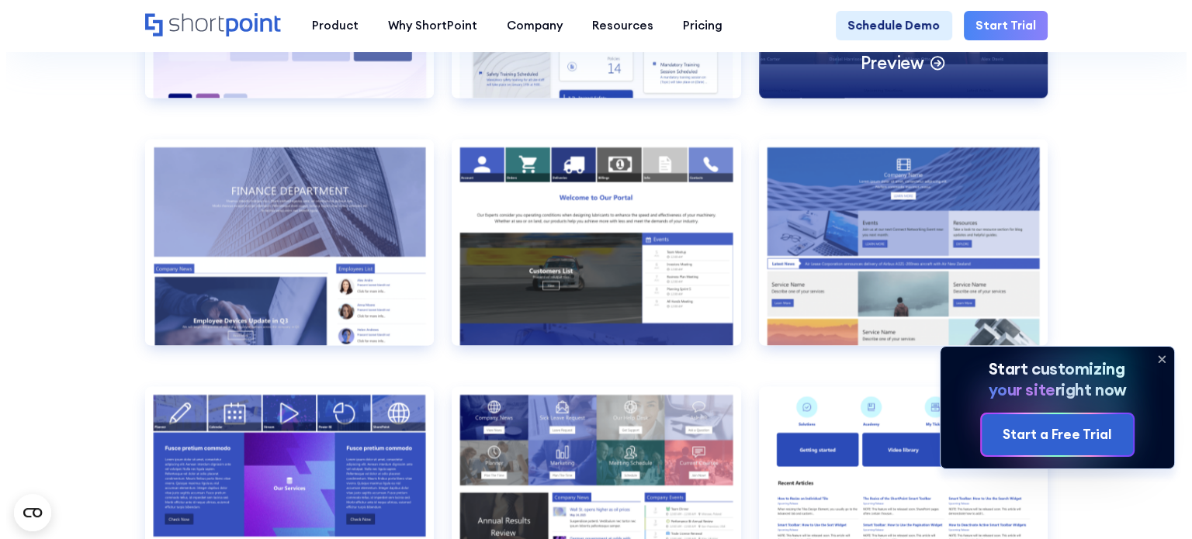
scroll to position [2794, 0]
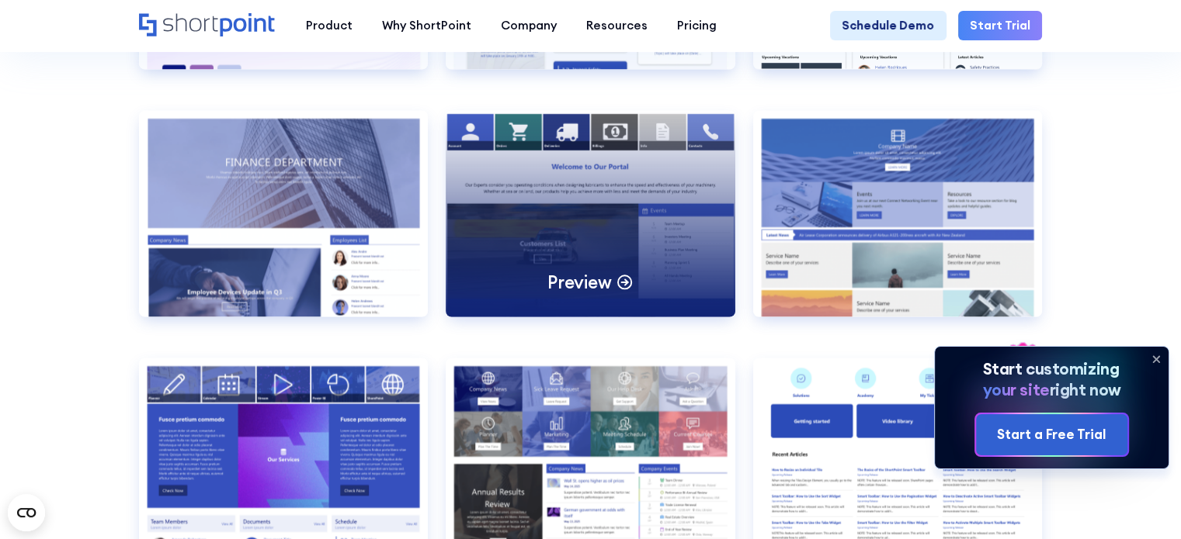
click at [630, 199] on div "Preview" at bounding box center [591, 213] width 290 height 206
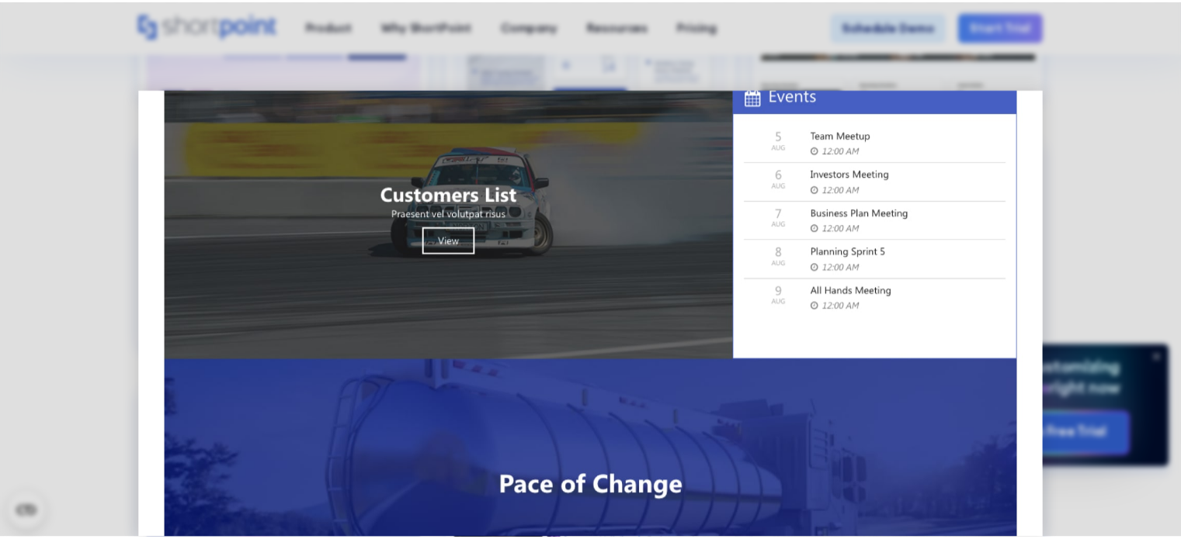
scroll to position [155, 0]
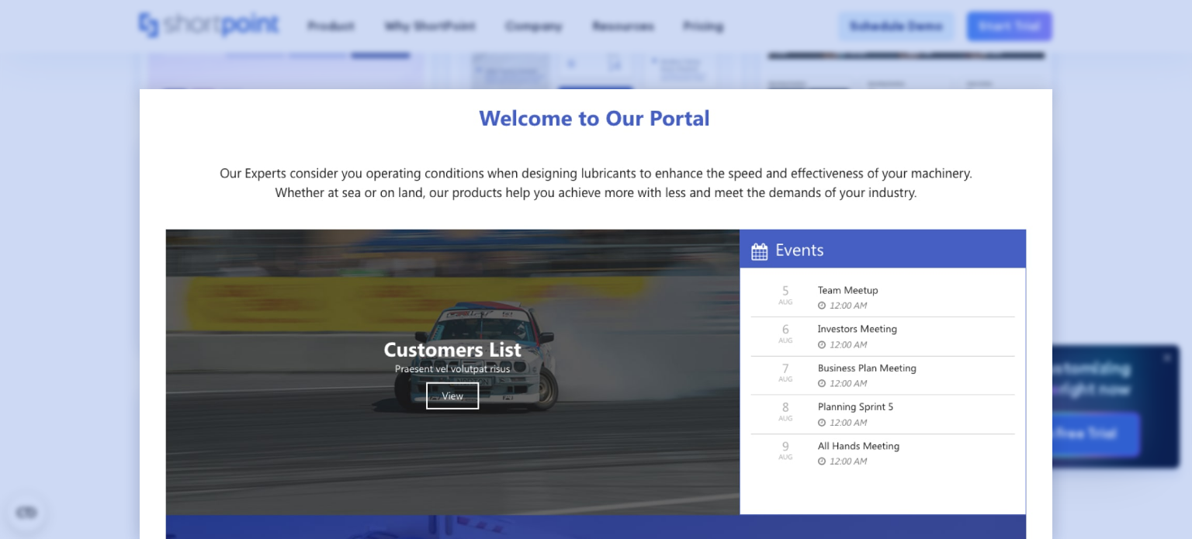
click at [0, 226] on div at bounding box center [596, 269] width 1192 height 539
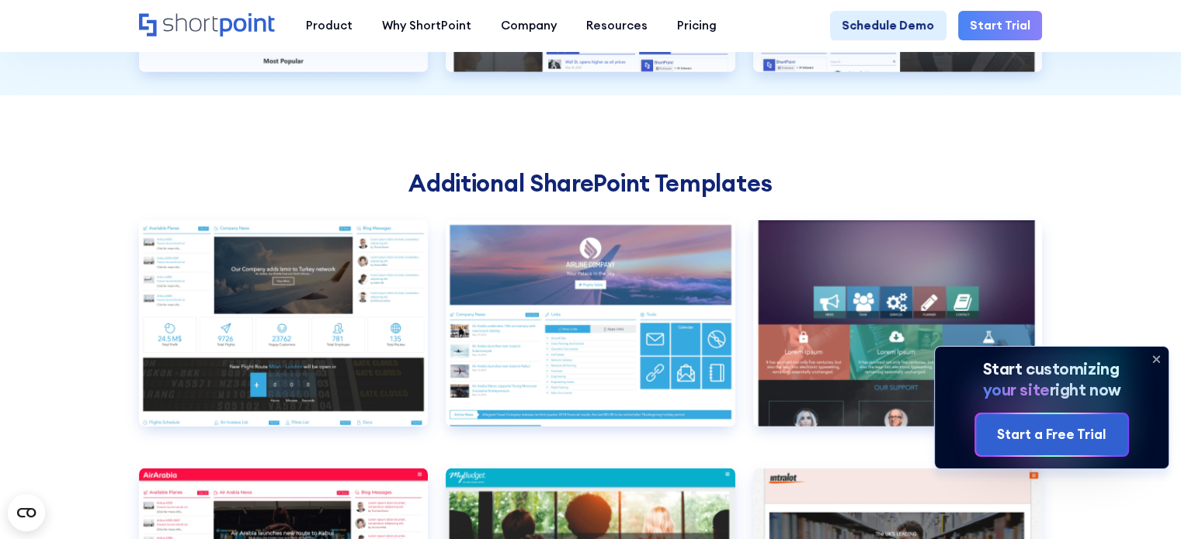
scroll to position [4424, 0]
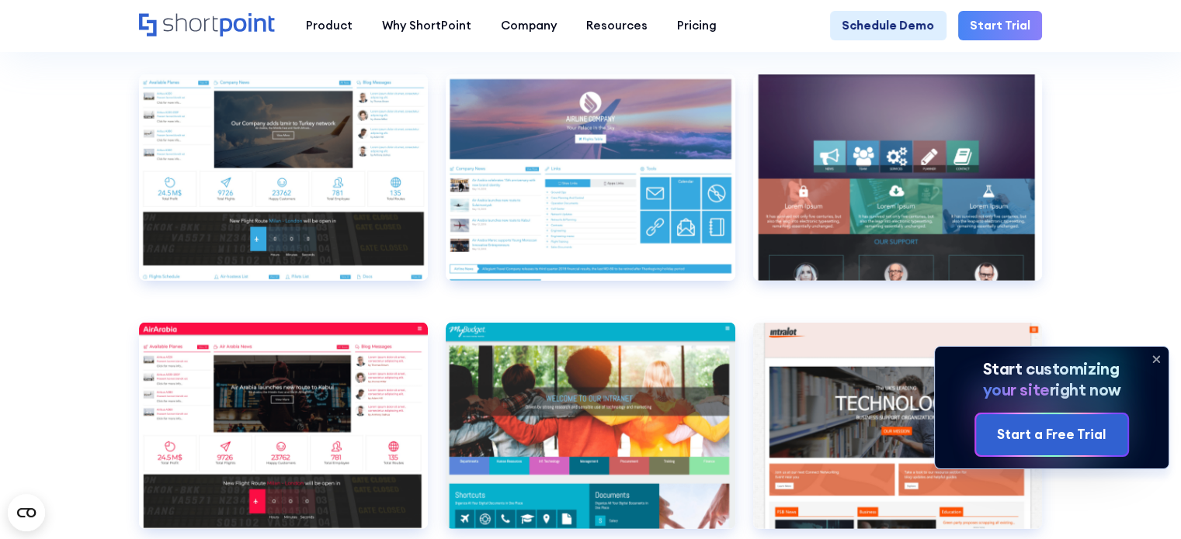
click at [1153, 356] on icon at bounding box center [1156, 359] width 6 height 6
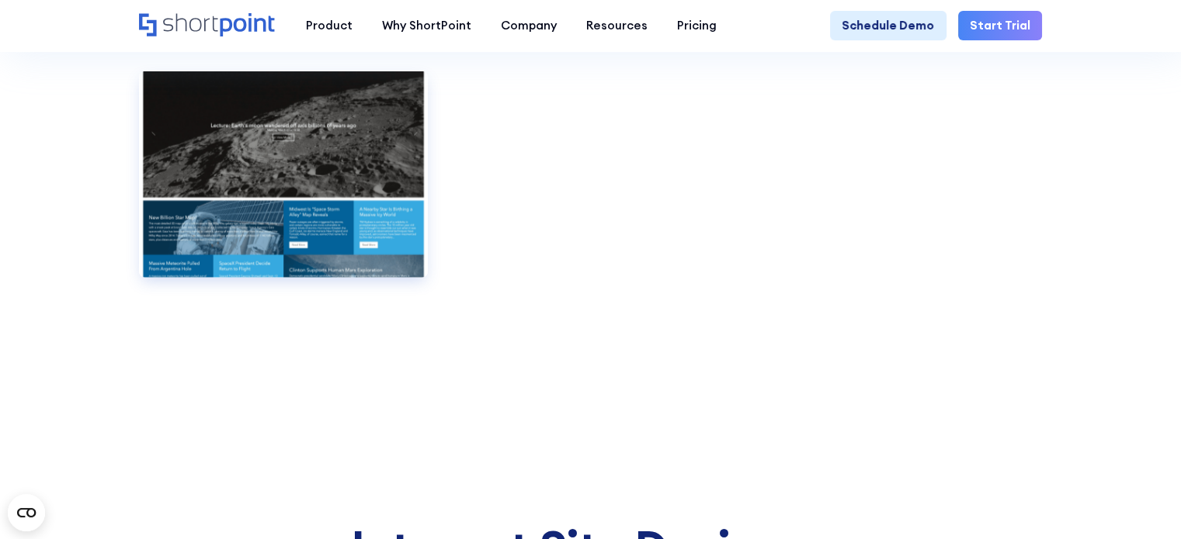
scroll to position [9502, 0]
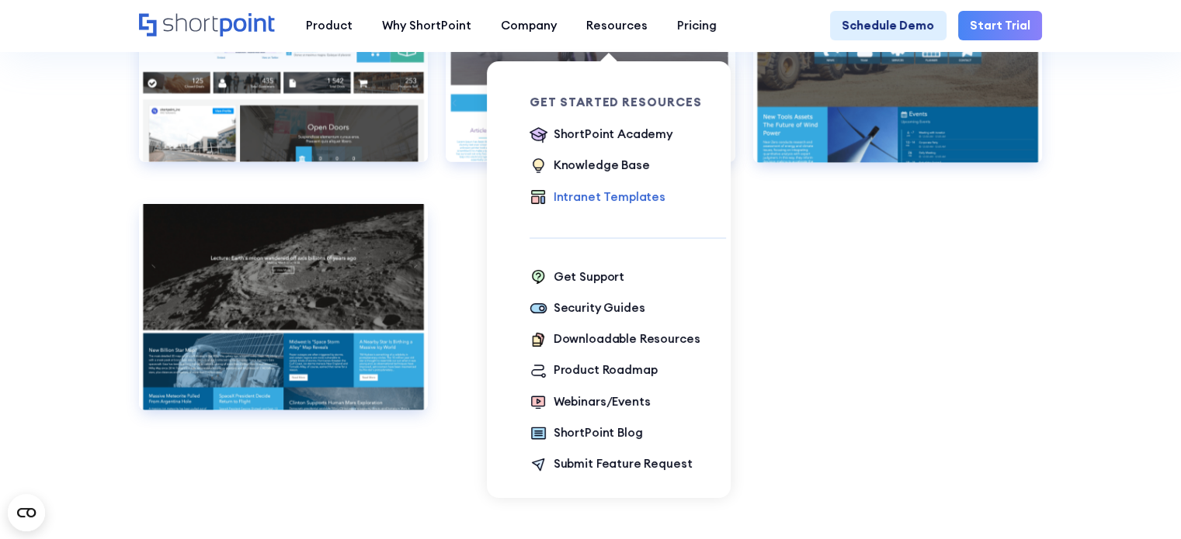
click at [604, 203] on div "Intranet Templates" at bounding box center [609, 198] width 112 height 18
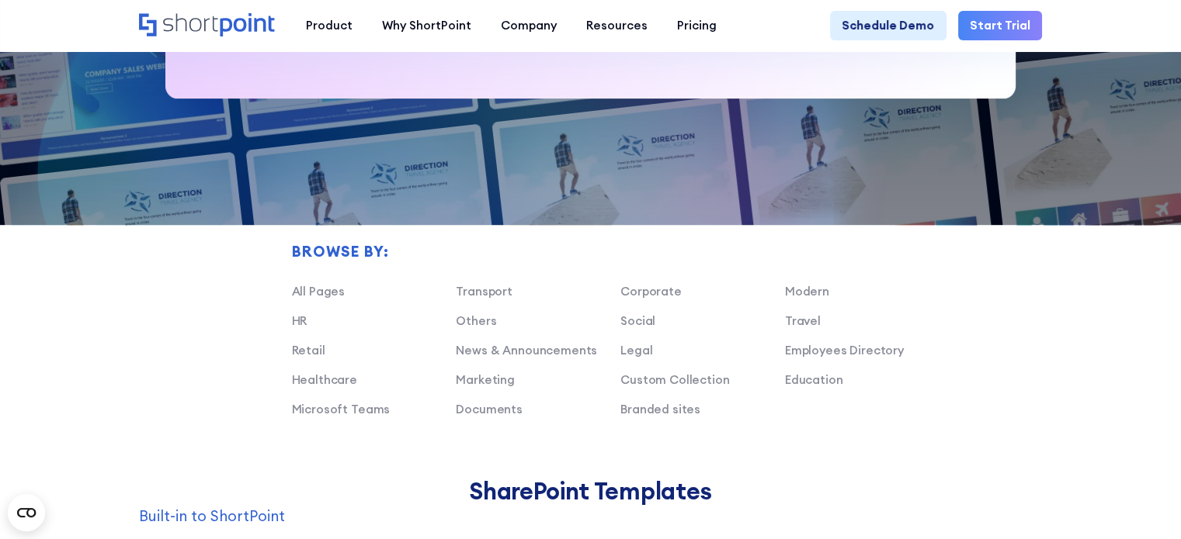
scroll to position [1242, 0]
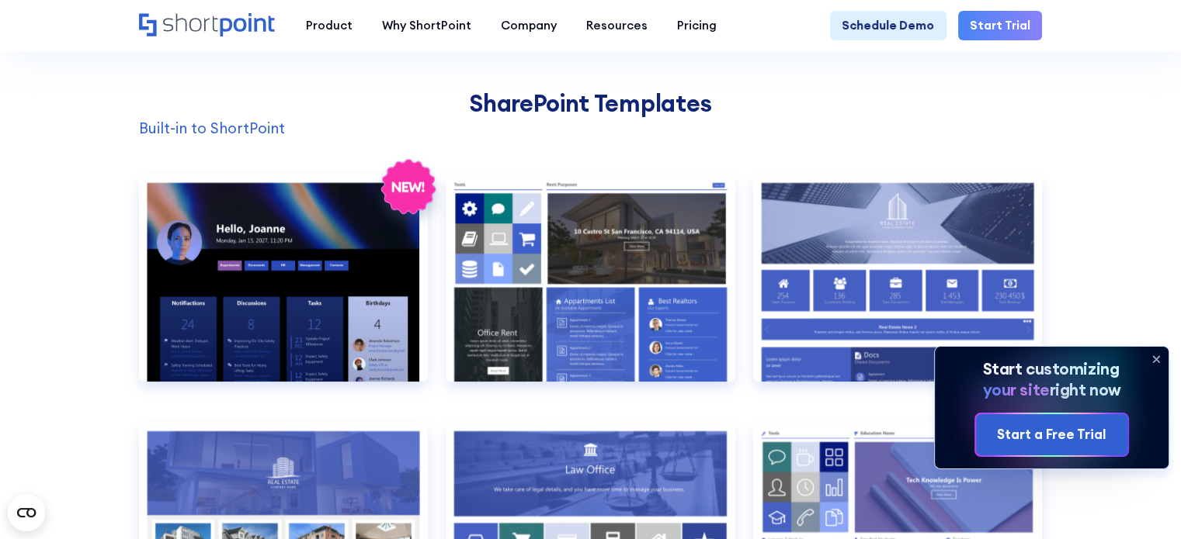
click at [228, 134] on p "Built-in to ShortPoint" at bounding box center [591, 128] width 904 height 23
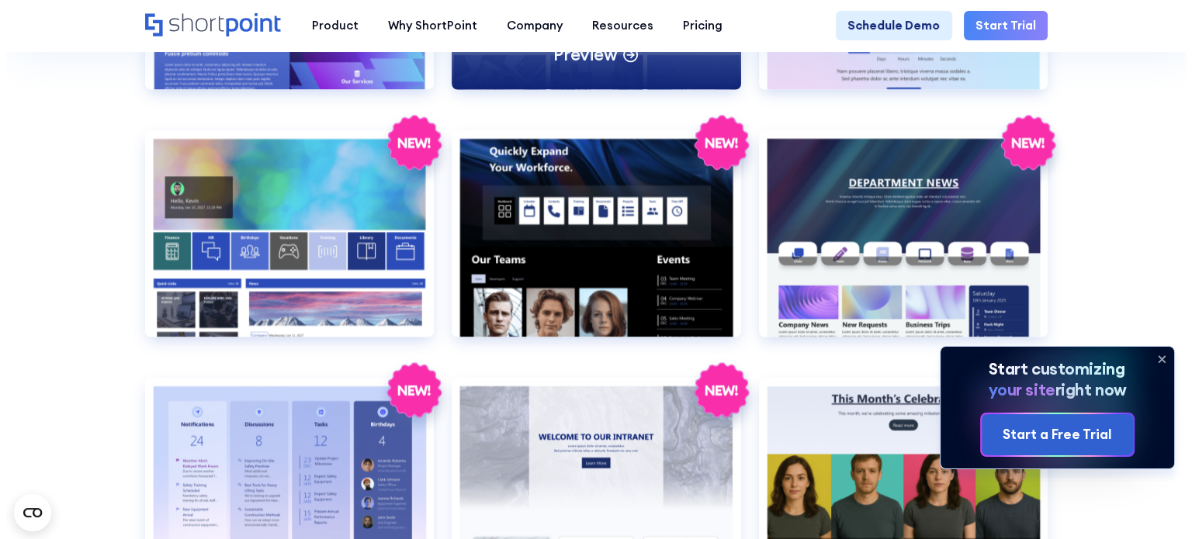
scroll to position [2484, 0]
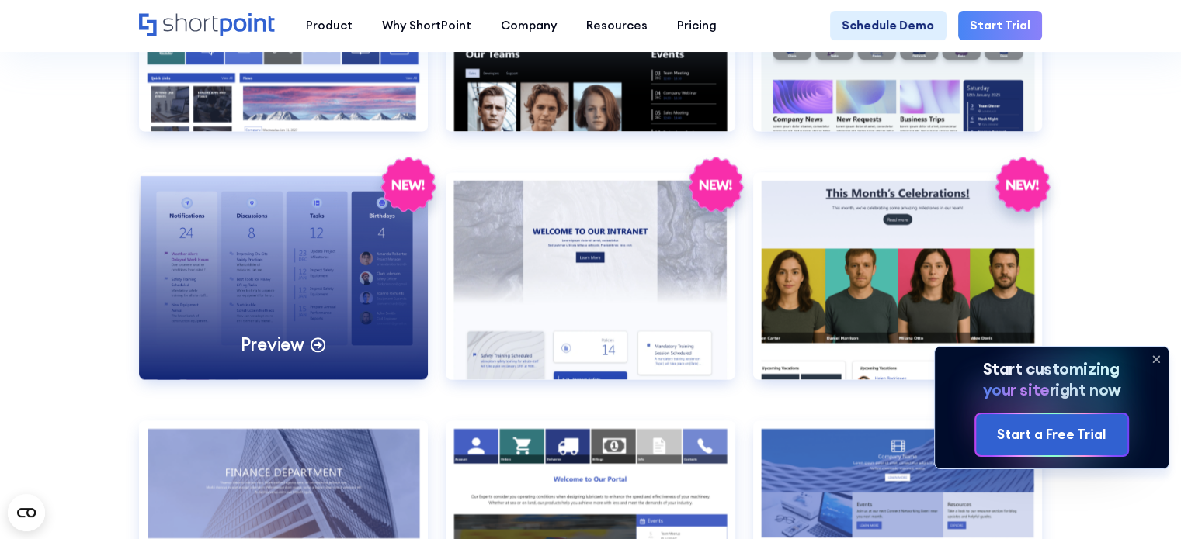
click at [247, 333] on div "Preview" at bounding box center [284, 275] width 290 height 206
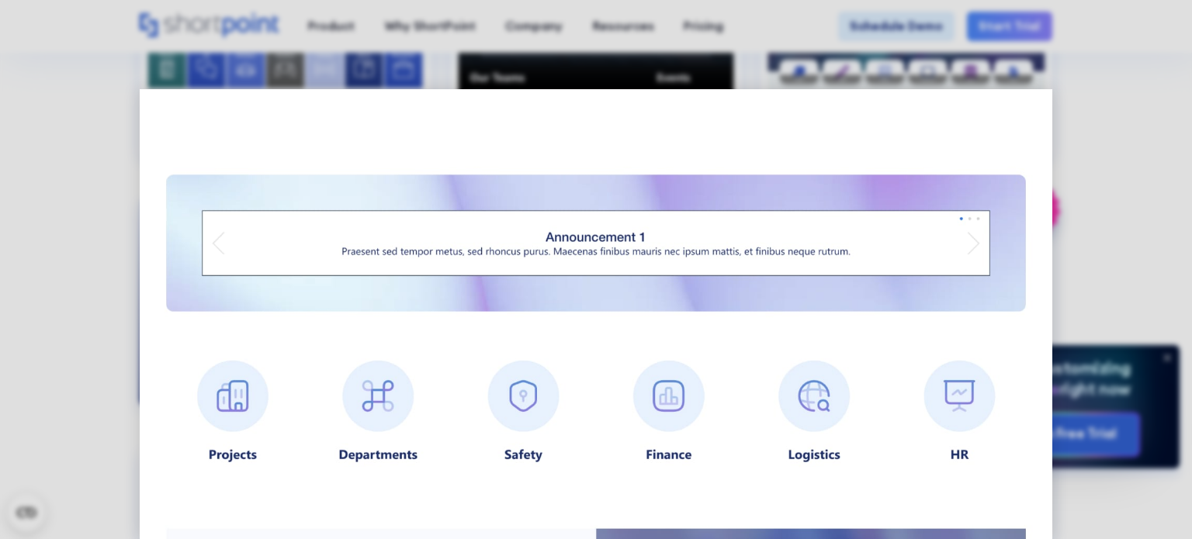
scroll to position [1310, 0]
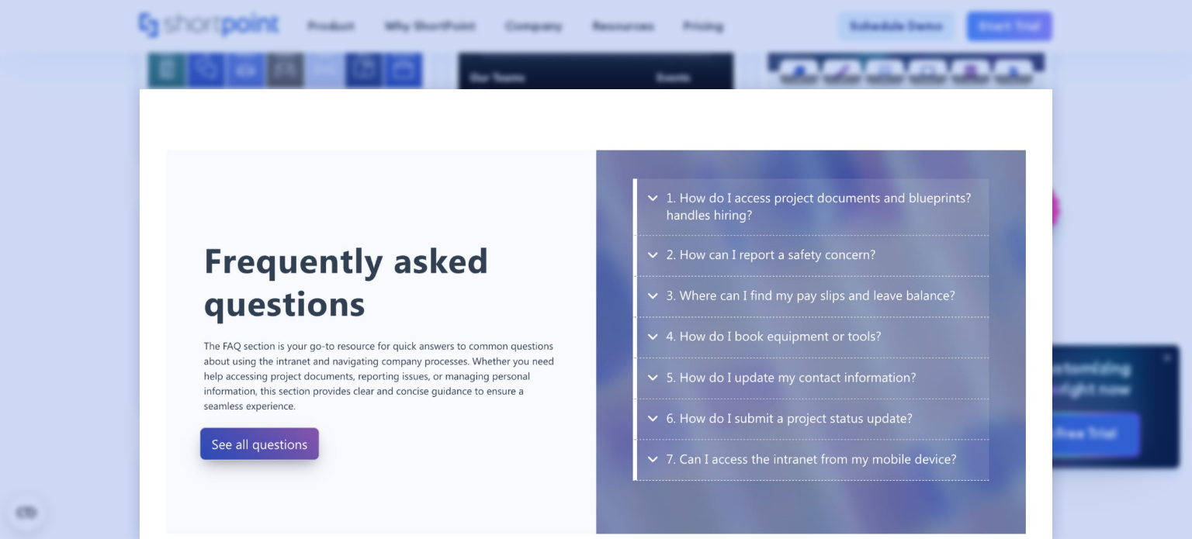
click at [1099, 253] on div at bounding box center [596, 269] width 1192 height 539
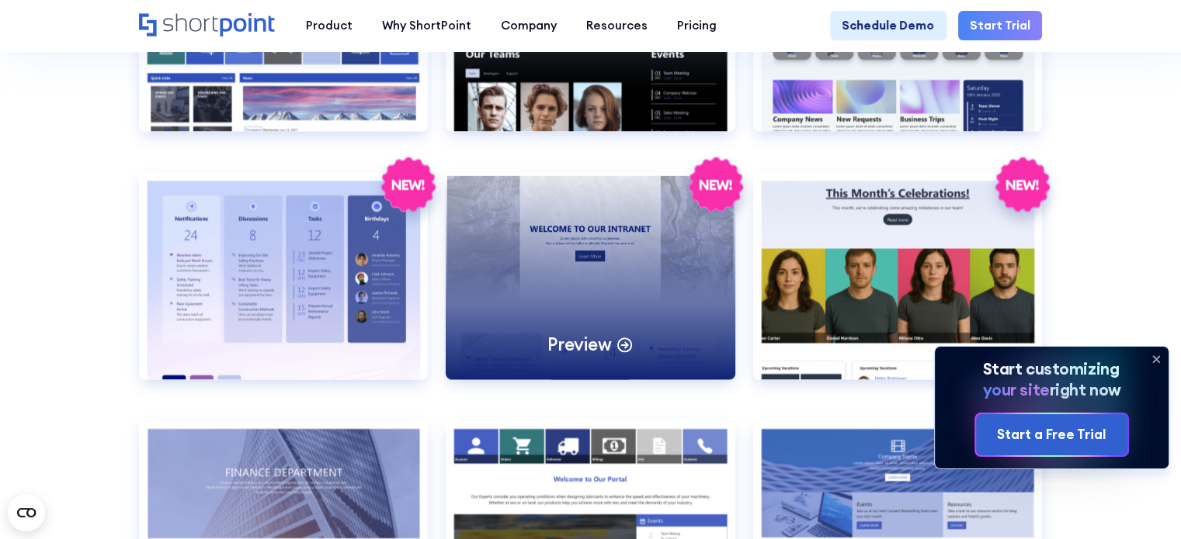
click at [578, 356] on p "Preview" at bounding box center [579, 344] width 64 height 23
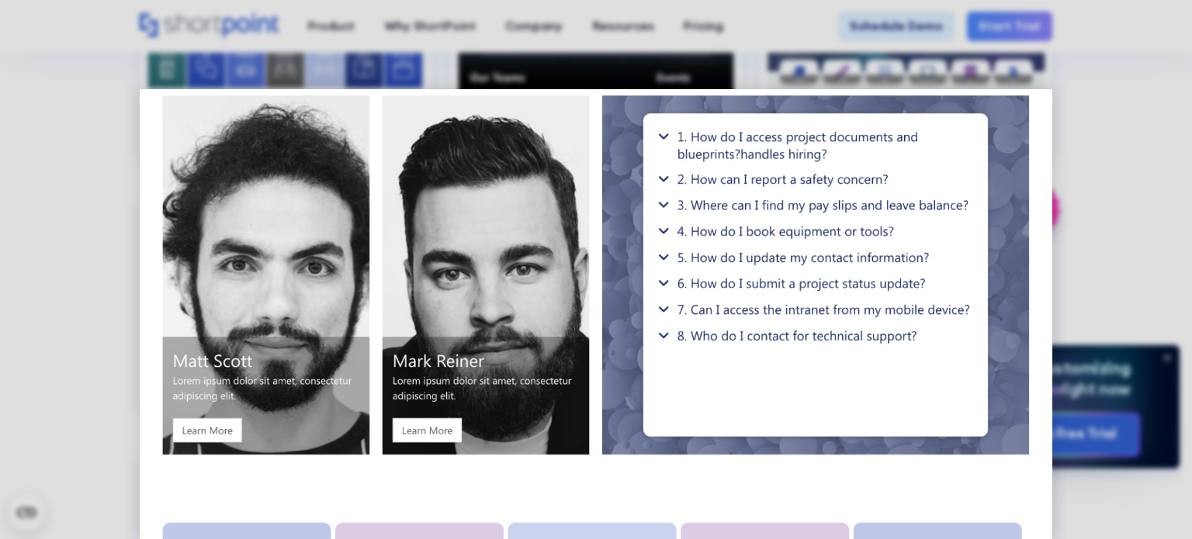
scroll to position [1761, 0]
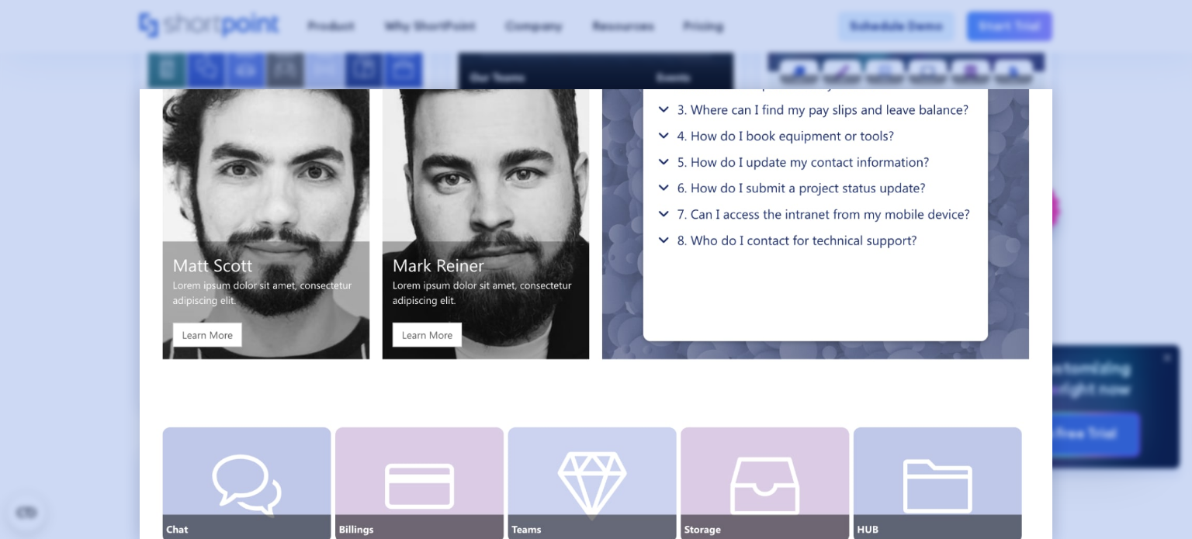
click at [1084, 230] on div at bounding box center [596, 269] width 1192 height 539
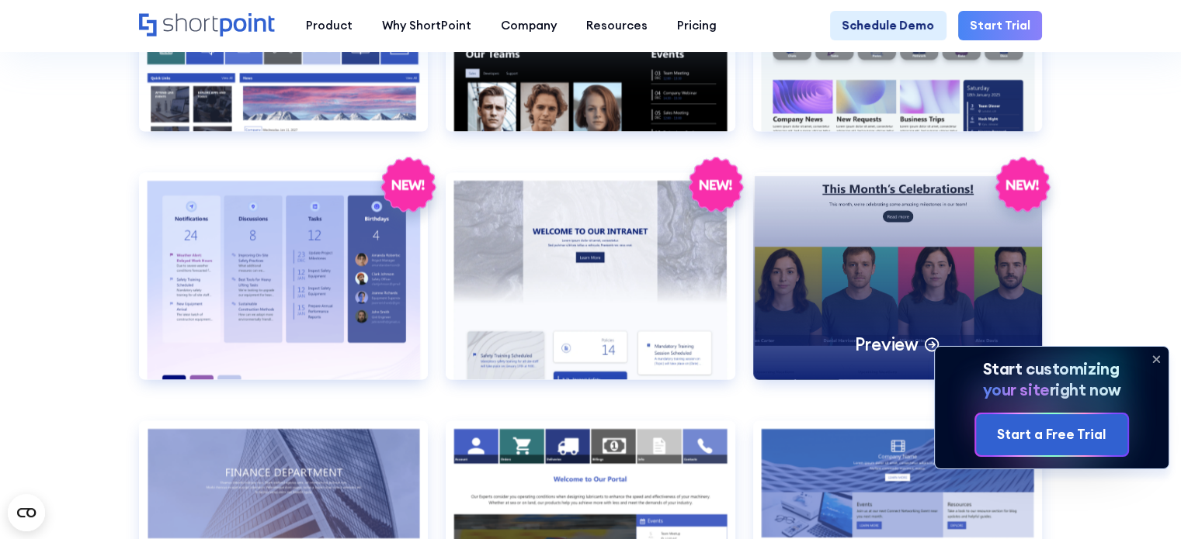
click at [892, 242] on div "Preview" at bounding box center [898, 275] width 290 height 206
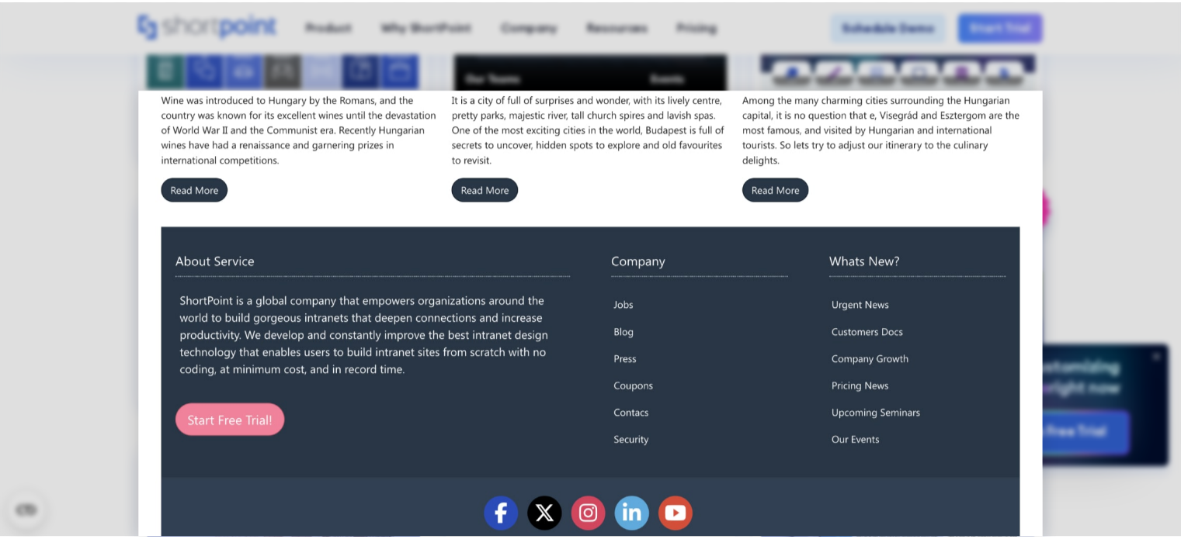
scroll to position [1241, 0]
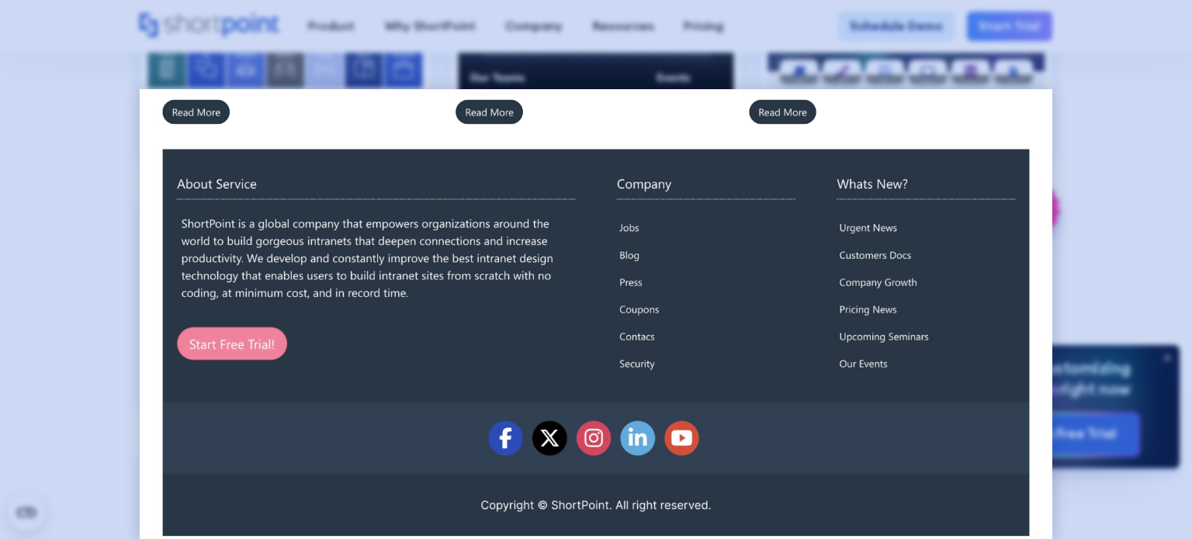
click at [1158, 229] on div at bounding box center [596, 269] width 1192 height 539
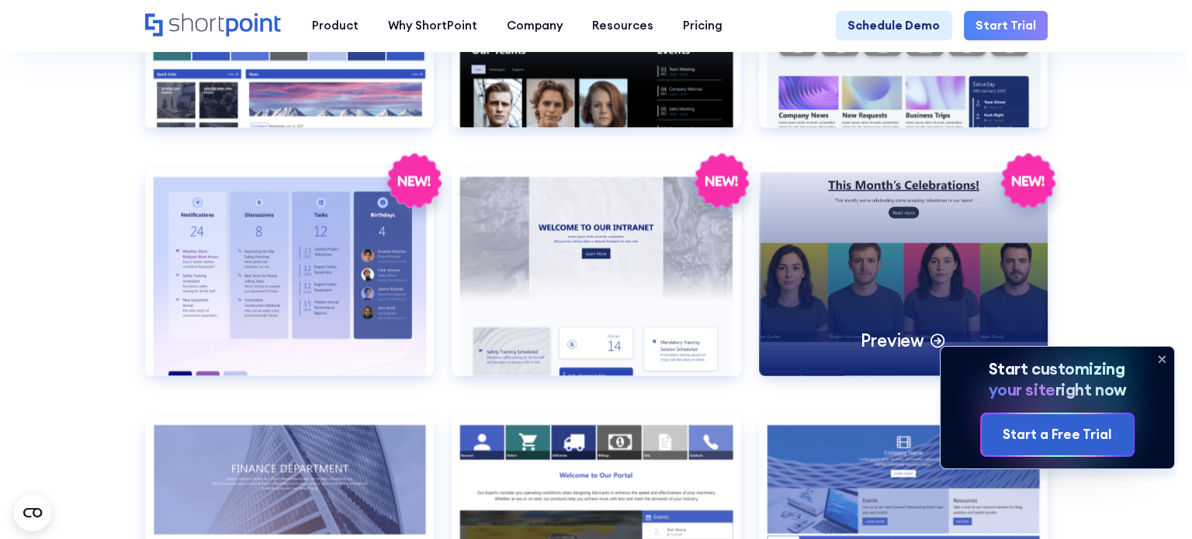
scroll to position [2562, 0]
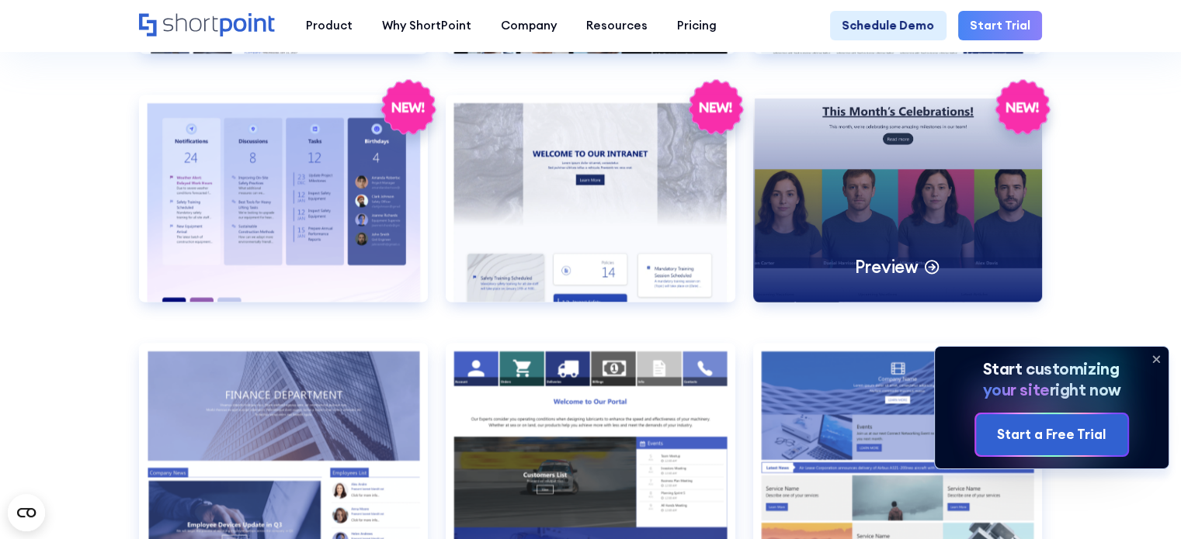
click at [958, 246] on div "Preview" at bounding box center [898, 198] width 290 height 206
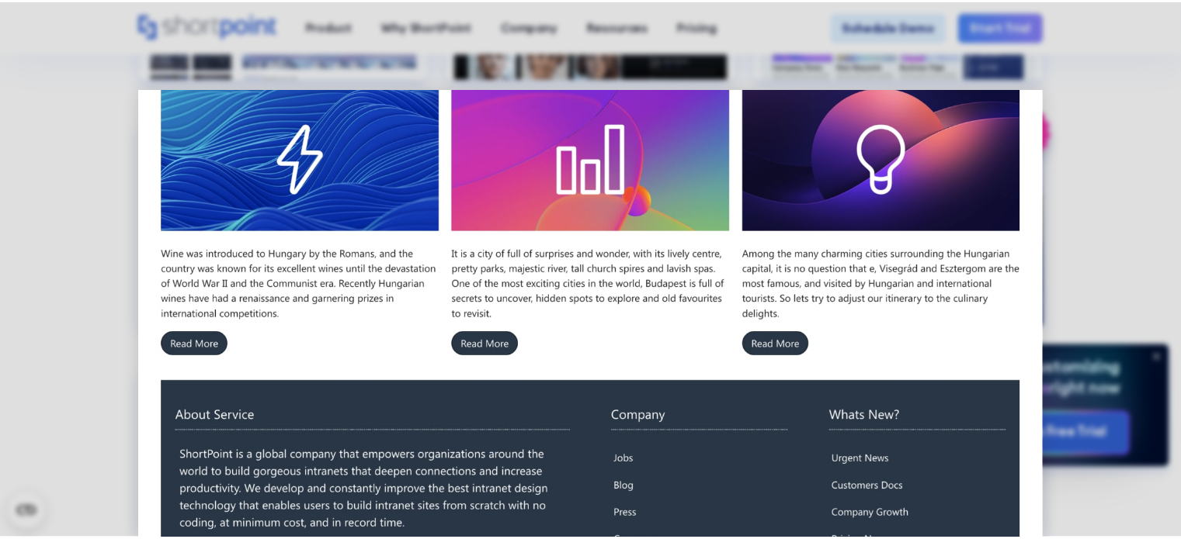
scroll to position [1241, 0]
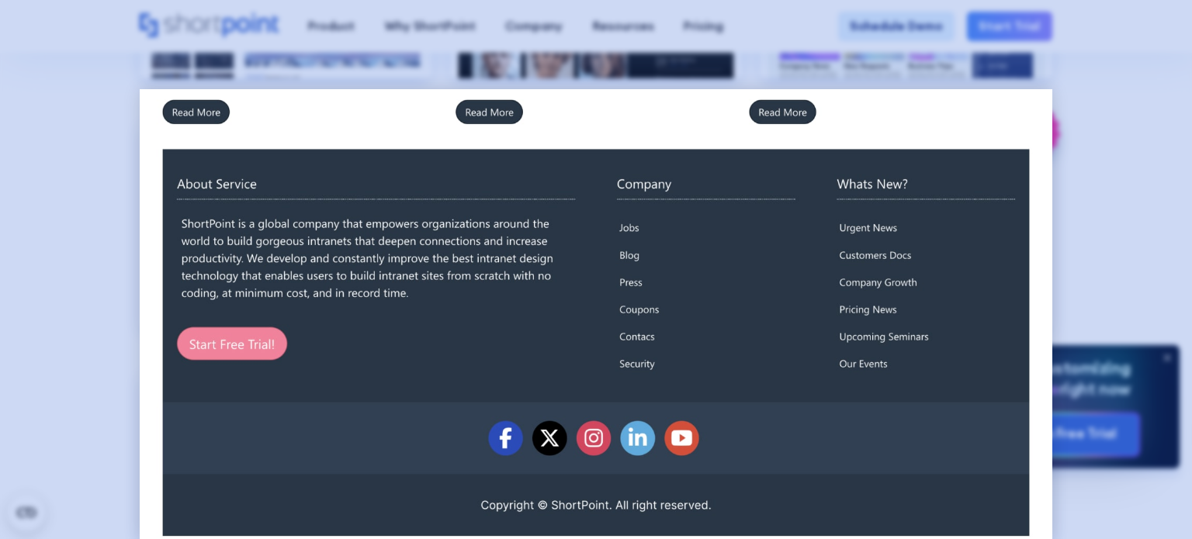
click at [1127, 276] on div at bounding box center [596, 269] width 1192 height 539
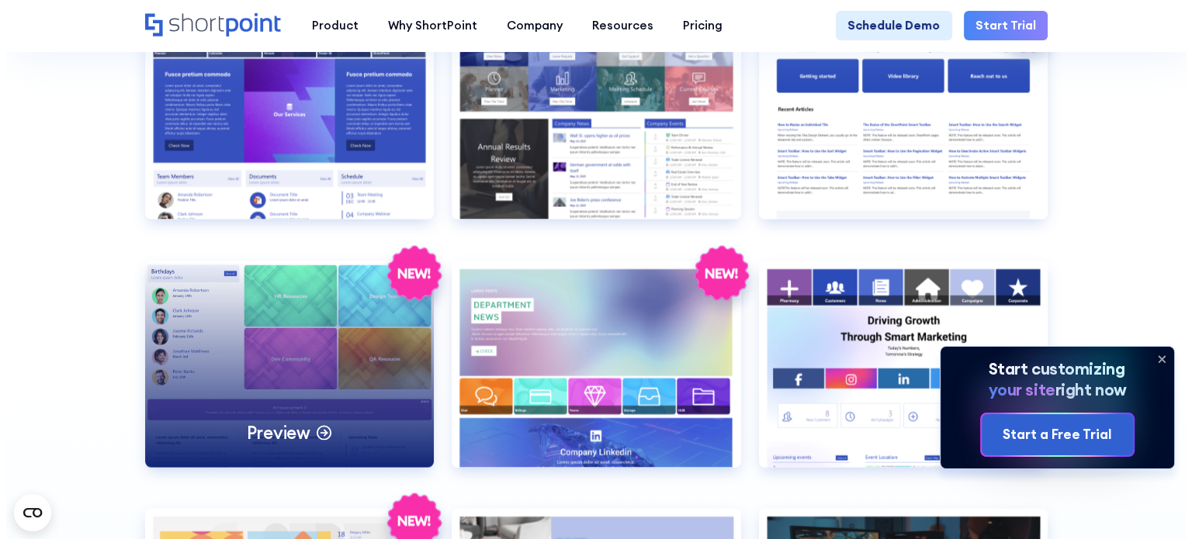
scroll to position [3260, 0]
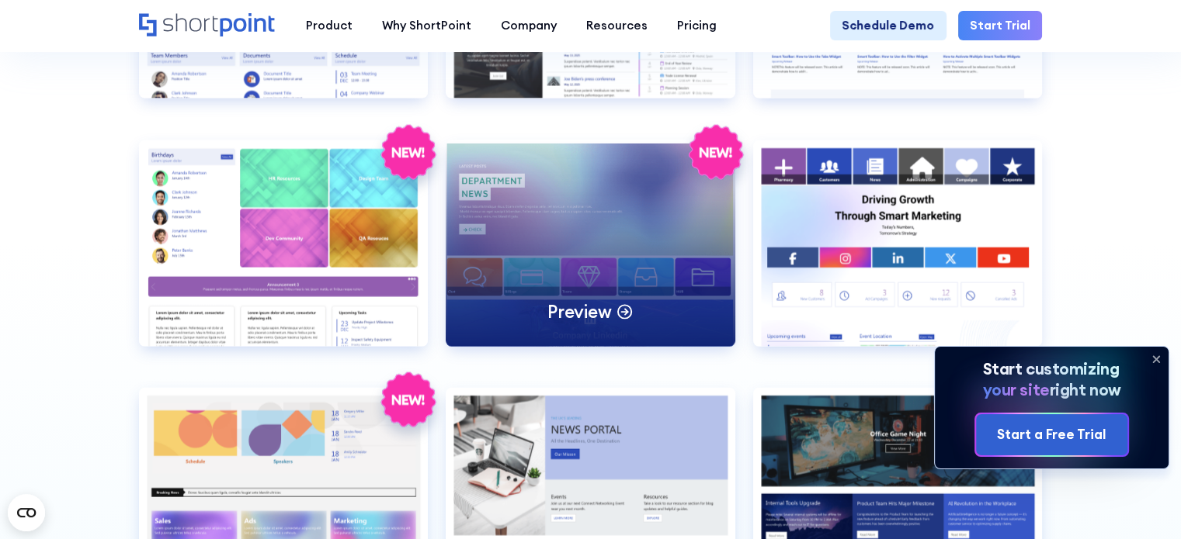
click at [598, 295] on div "Preview" at bounding box center [591, 243] width 290 height 206
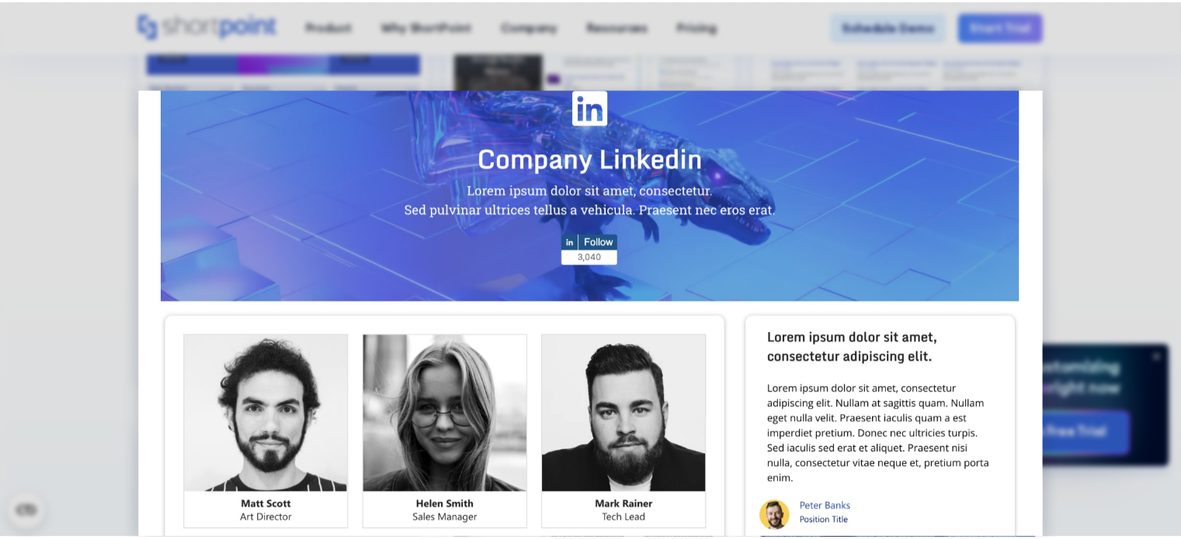
scroll to position [671, 0]
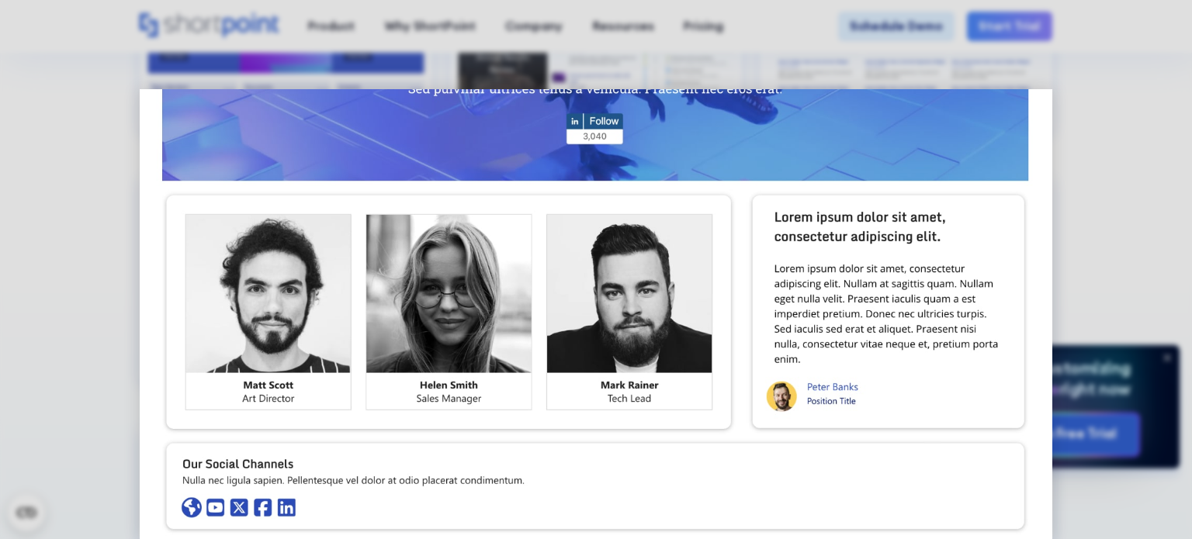
click at [1113, 255] on div at bounding box center [596, 269] width 1192 height 539
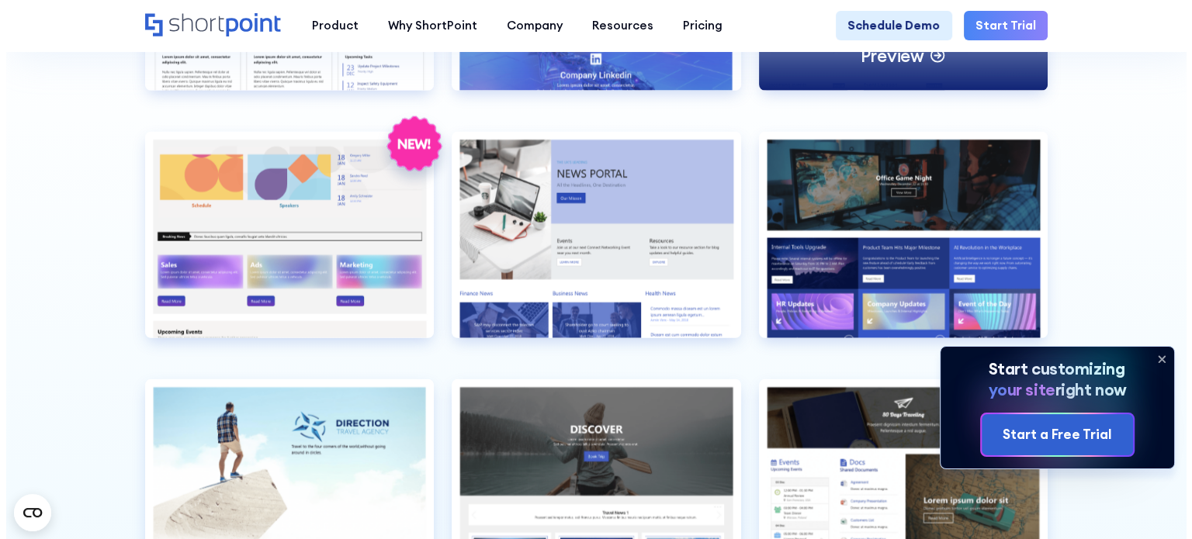
scroll to position [3571, 0]
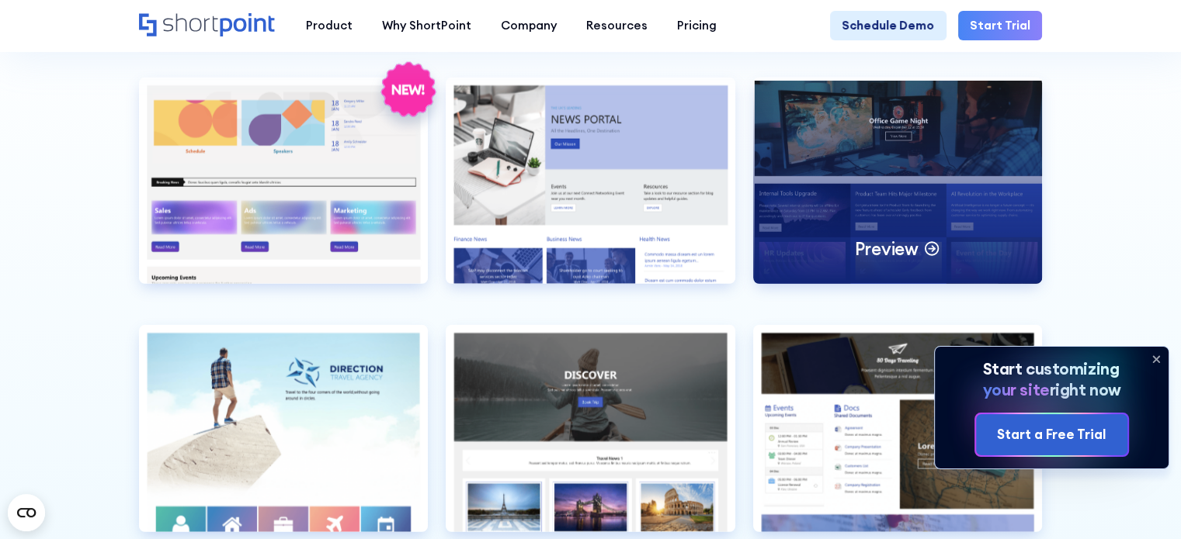
click at [998, 248] on div "Preview" at bounding box center [898, 181] width 290 height 206
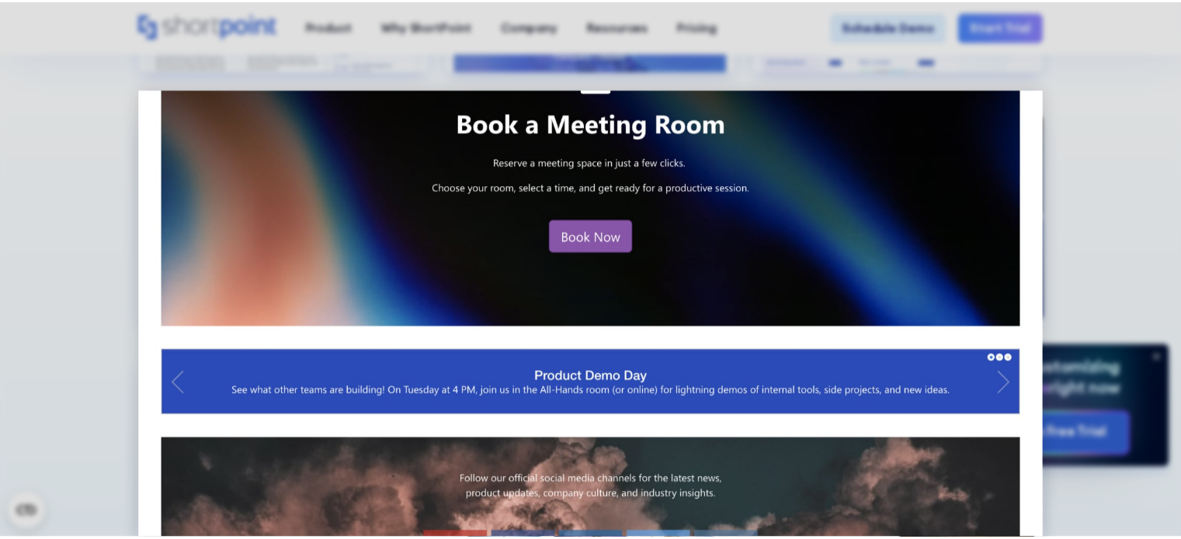
scroll to position [1205, 0]
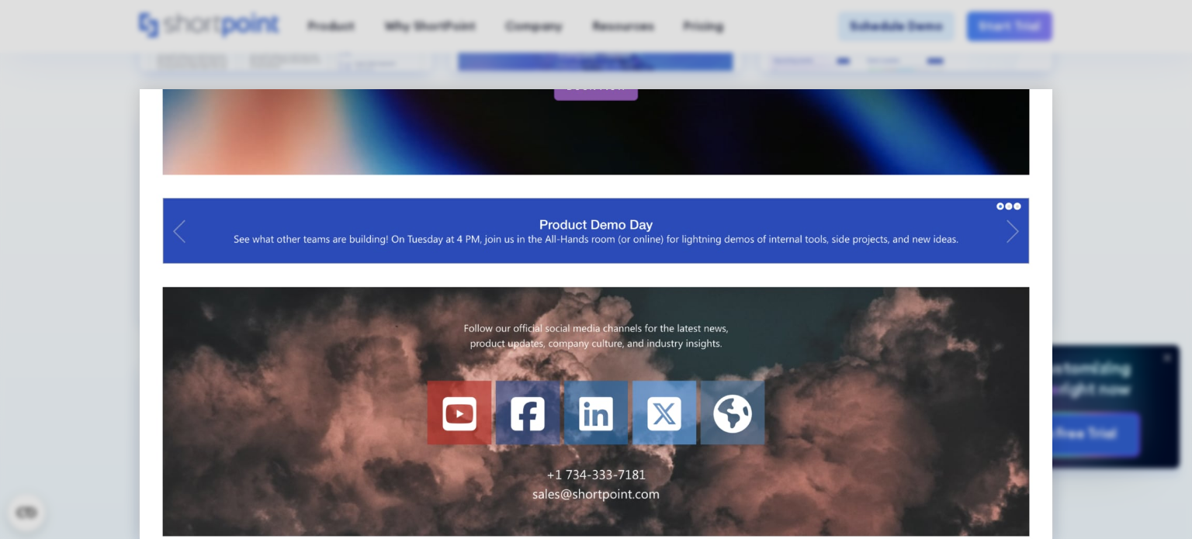
drag, startPoint x: 1189, startPoint y: 235, endPoint x: 1171, endPoint y: 235, distance: 18.6
click at [1180, 235] on div at bounding box center [596, 269] width 1192 height 539
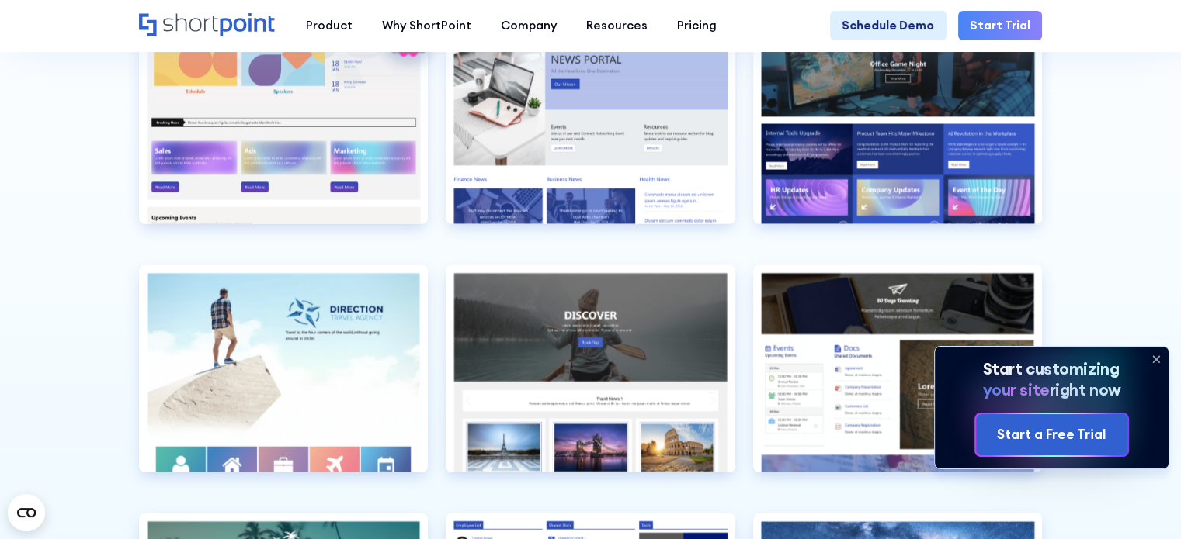
scroll to position [3959, 0]
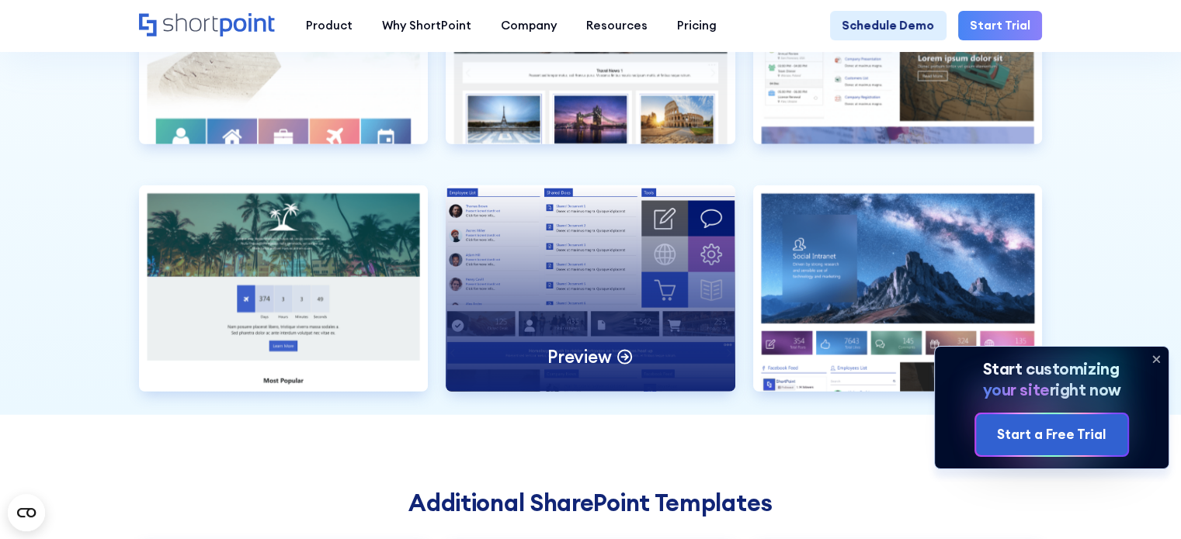
click at [546, 300] on div "Preview" at bounding box center [591, 289] width 290 height 206
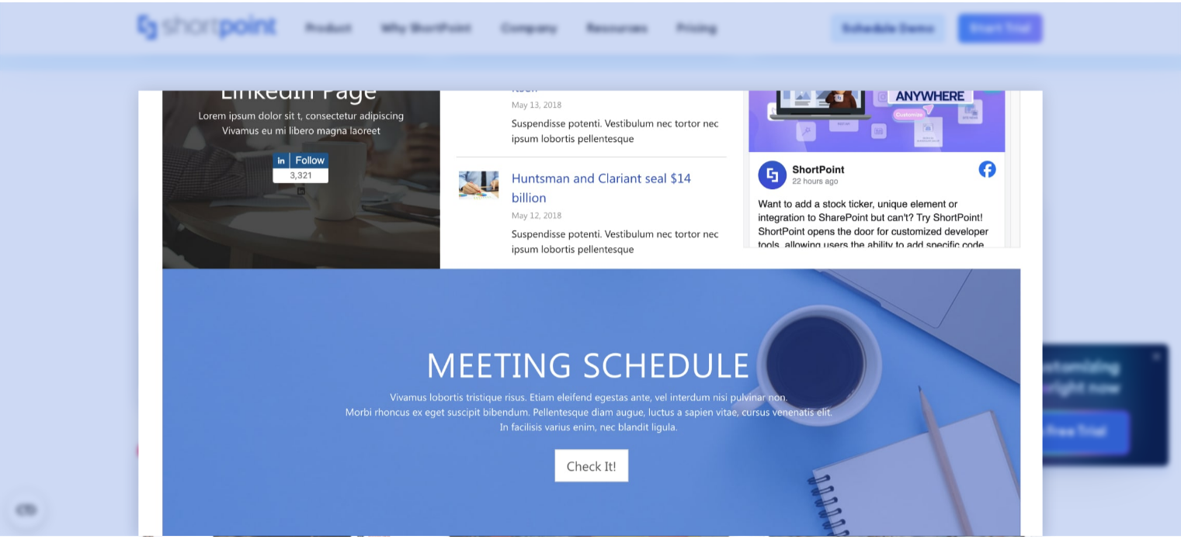
scroll to position [764, 0]
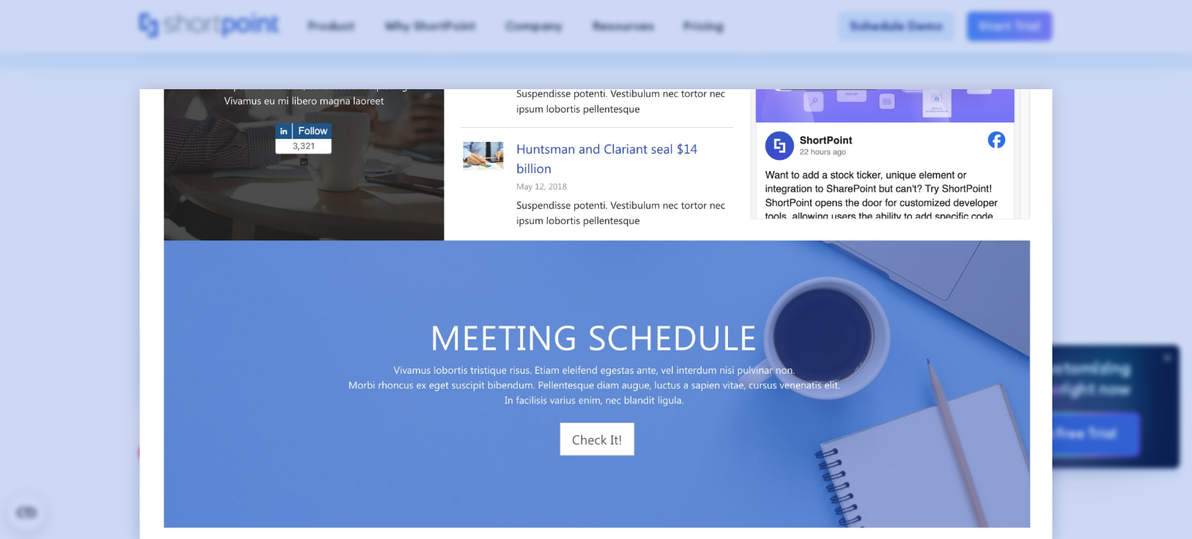
click at [1173, 190] on div at bounding box center [596, 269] width 1192 height 539
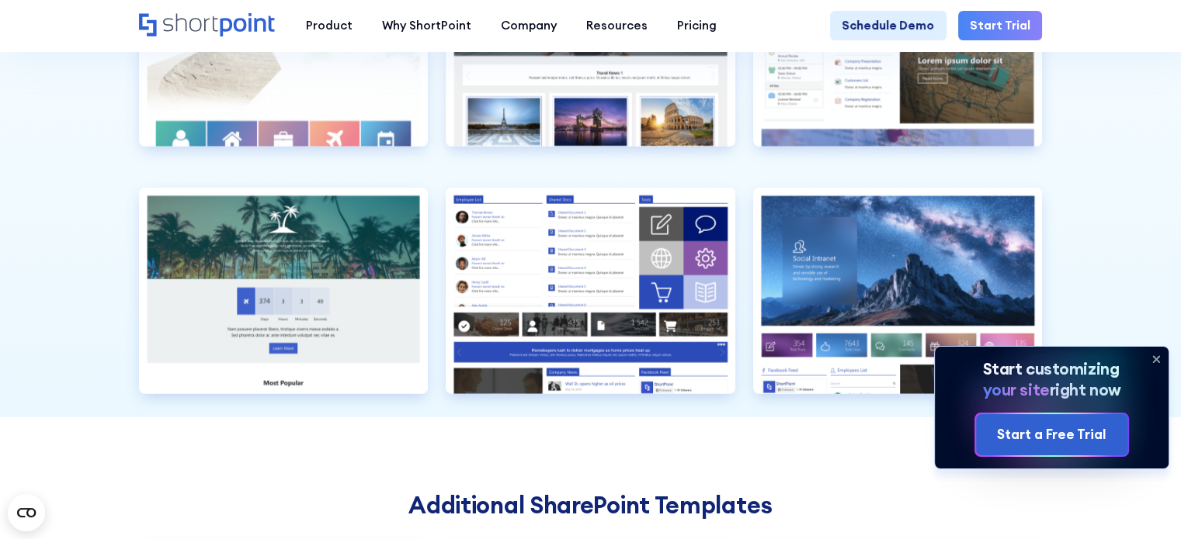
scroll to position [3803, 0]
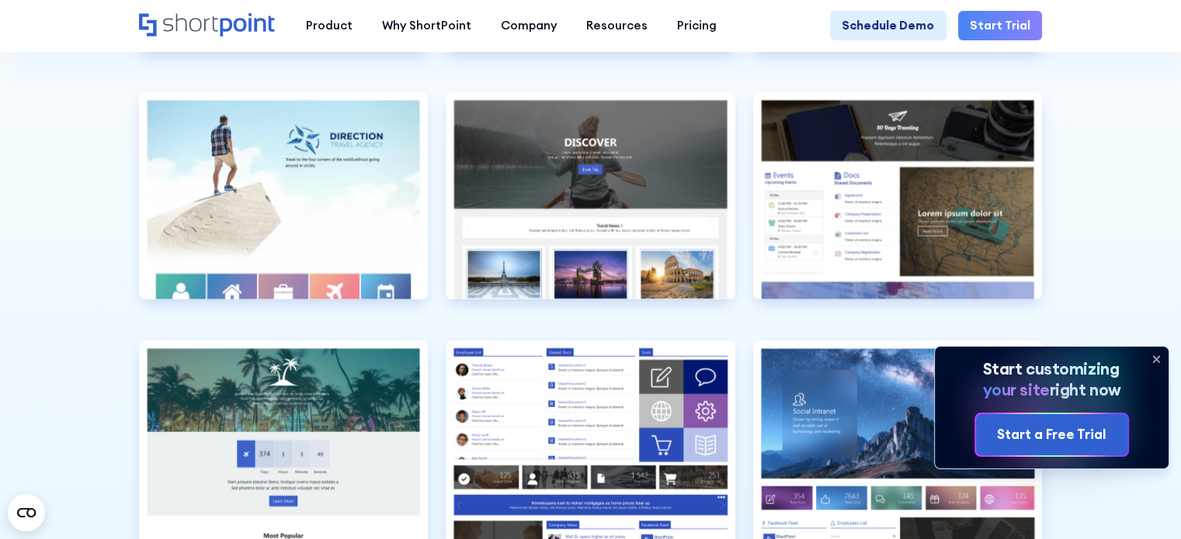
click at [1150, 353] on icon at bounding box center [1155, 359] width 25 height 25
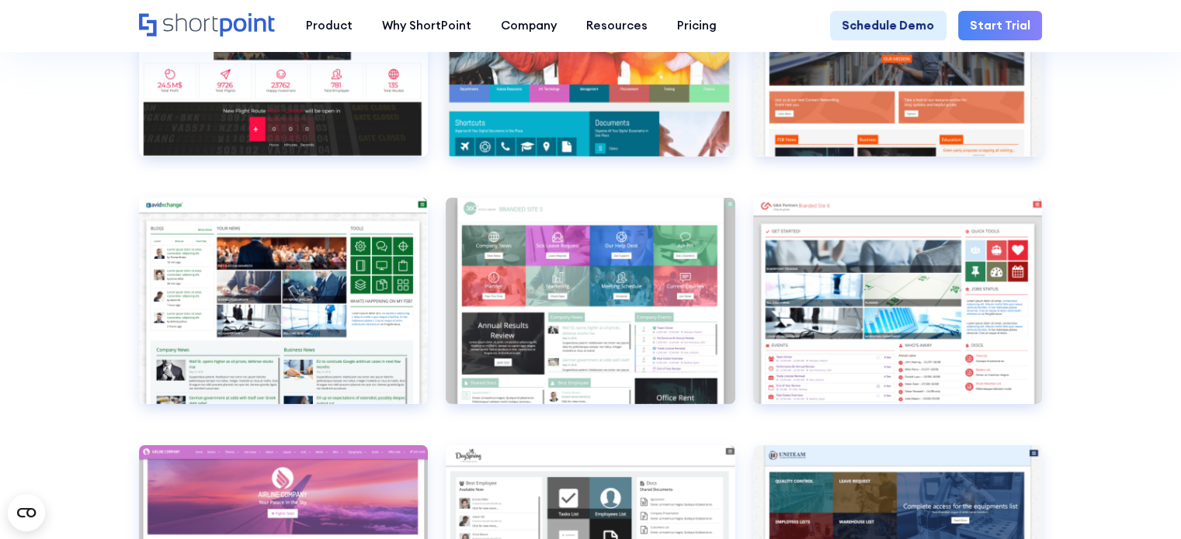
scroll to position [4890, 0]
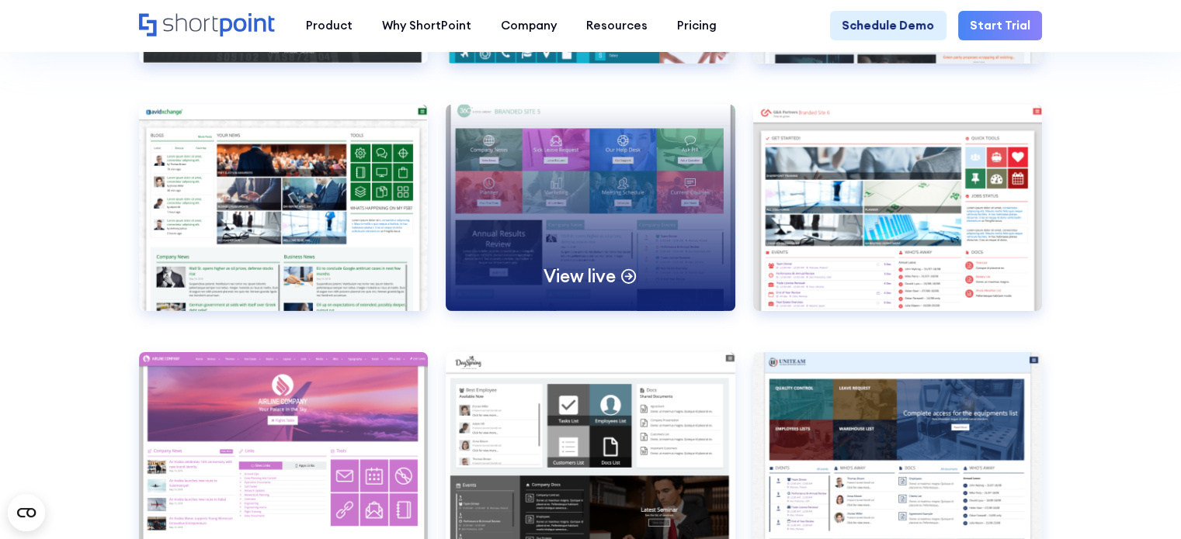
click at [664, 311] on div "View live" at bounding box center [591, 208] width 290 height 206
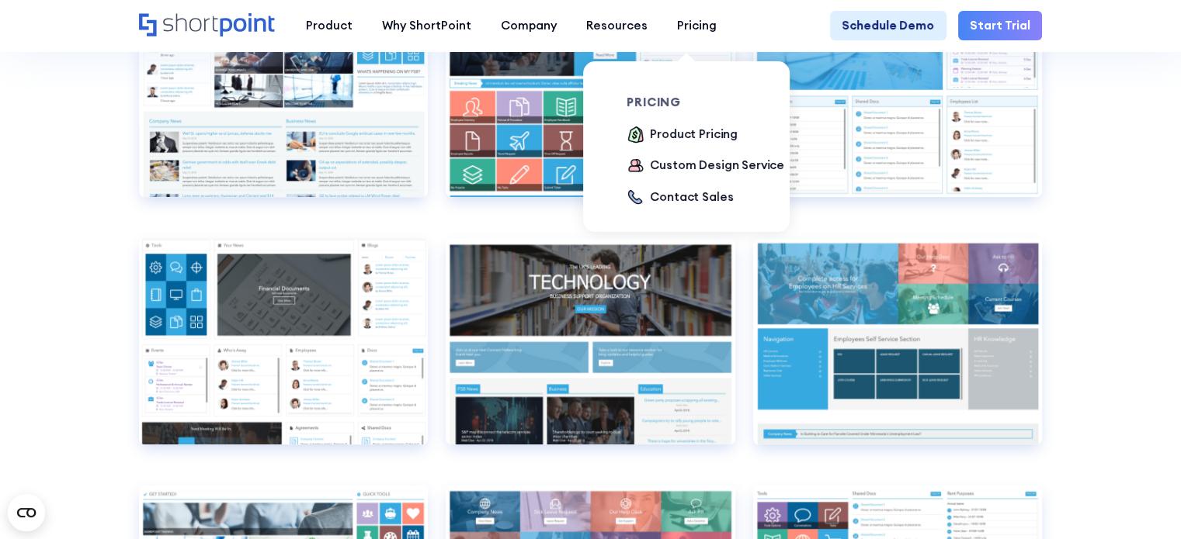
scroll to position [6598, 0]
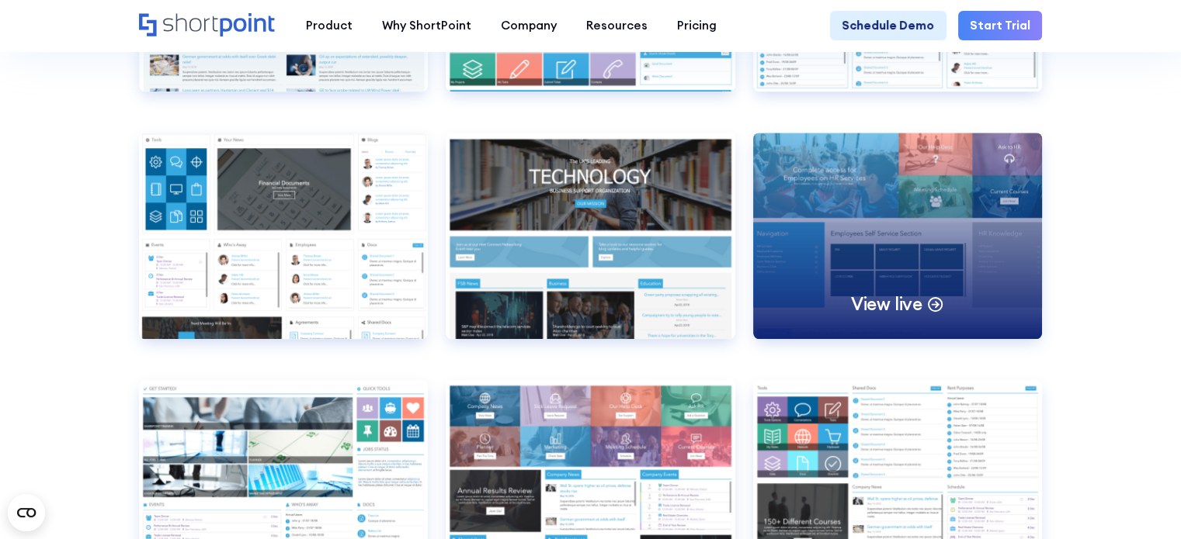
click at [949, 304] on div "View live" at bounding box center [898, 236] width 290 height 206
